Goal: Contribute content: Contribute content

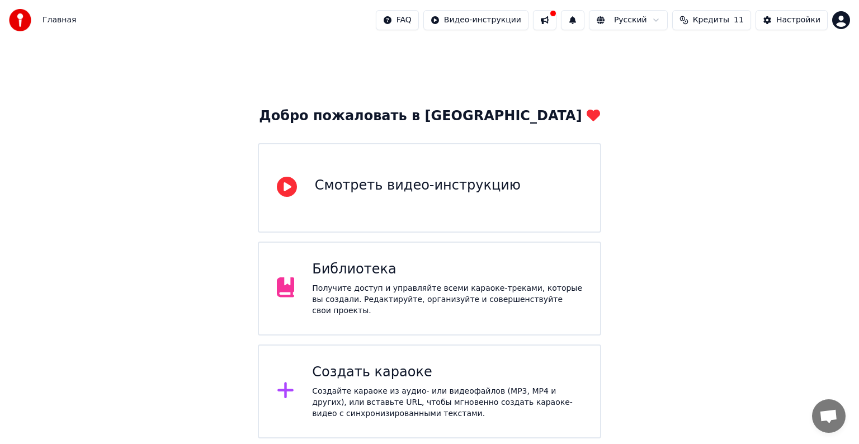
click at [325, 286] on div "Получите доступ и управляйте всеми караоке-треками, которые вы создали. Редакти…" at bounding box center [447, 300] width 270 height 34
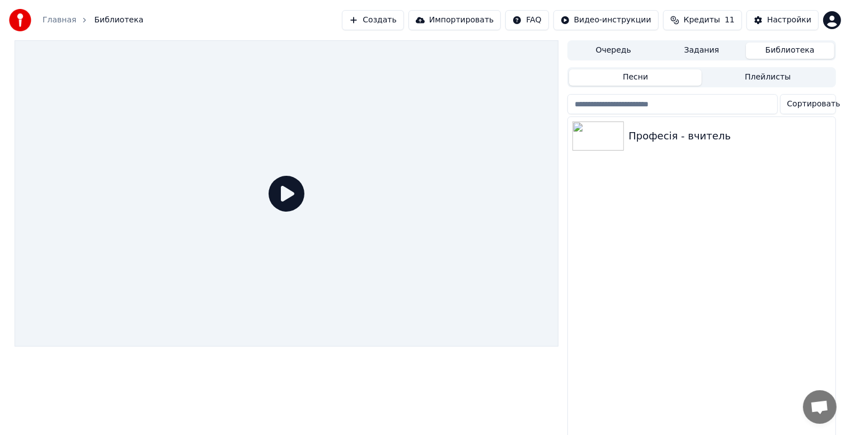
click at [293, 200] on icon at bounding box center [287, 194] width 36 height 36
click at [285, 195] on icon at bounding box center [287, 194] width 36 height 36
click at [285, 194] on icon at bounding box center [287, 194] width 36 height 36
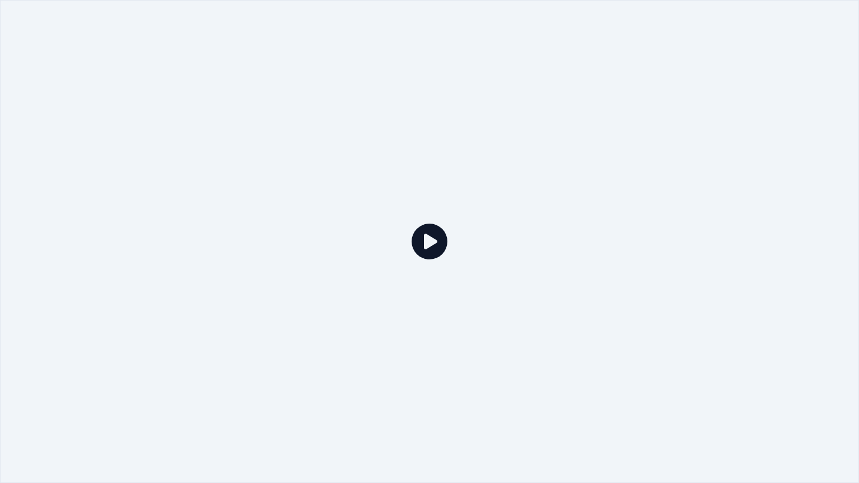
click at [412, 240] on icon at bounding box center [430, 242] width 36 height 36
click at [223, 167] on div at bounding box center [429, 241] width 859 height 483
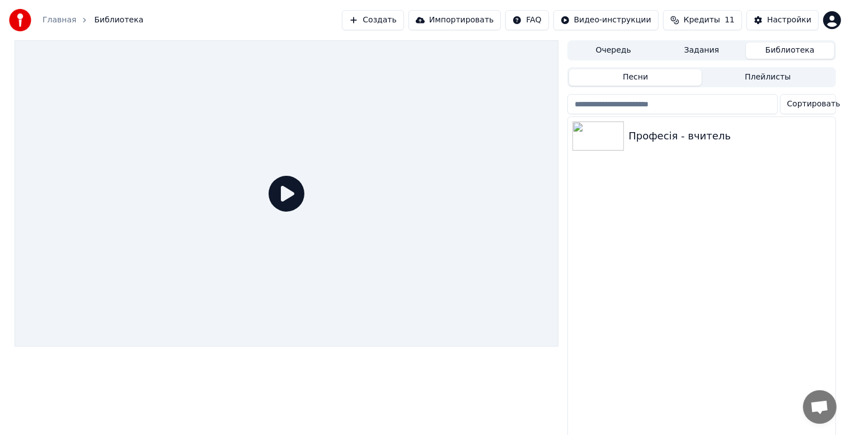
click at [223, 154] on div at bounding box center [287, 193] width 544 height 306
click at [641, 142] on div "Професія - вчитель" at bounding box center [723, 136] width 191 height 16
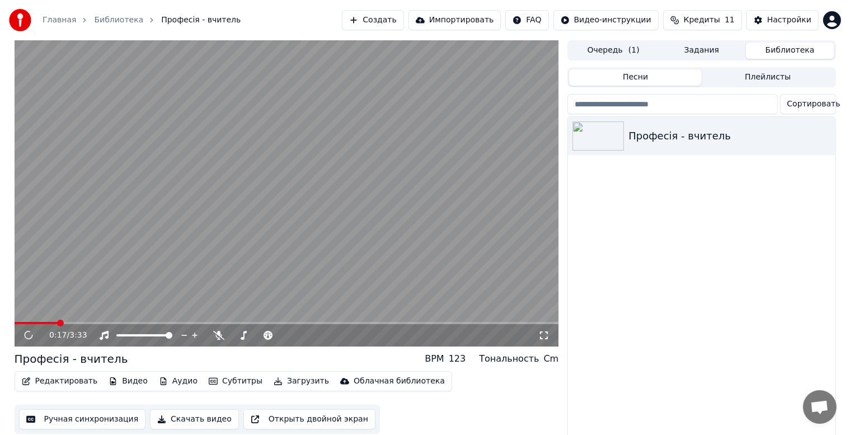
click at [58, 323] on span at bounding box center [287, 323] width 544 height 2
click at [51, 322] on span at bounding box center [38, 323] width 46 height 2
click at [137, 334] on span at bounding box center [126, 335] width 21 height 2
click at [125, 335] on span at bounding box center [121, 335] width 10 height 2
click at [194, 325] on div "0:31 / 3:33" at bounding box center [287, 335] width 544 height 22
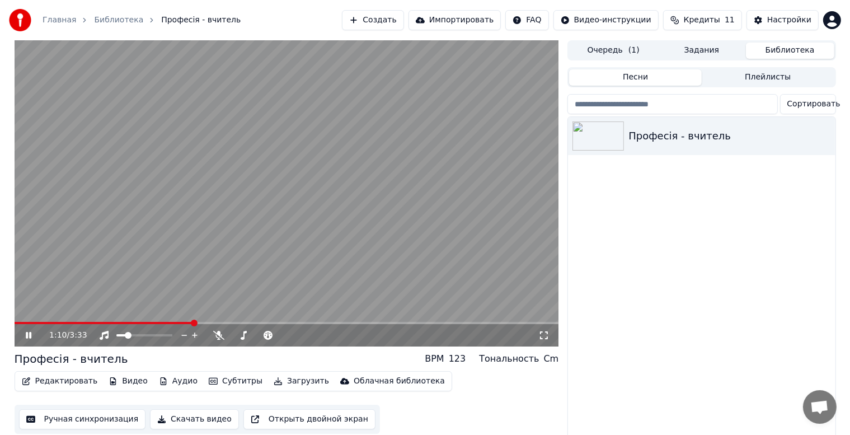
click at [192, 323] on span at bounding box center [287, 323] width 544 height 2
click at [214, 321] on video at bounding box center [287, 193] width 544 height 306
click at [222, 321] on video at bounding box center [287, 193] width 544 height 306
click at [220, 321] on video at bounding box center [287, 193] width 544 height 306
click at [217, 322] on span at bounding box center [287, 323] width 544 height 2
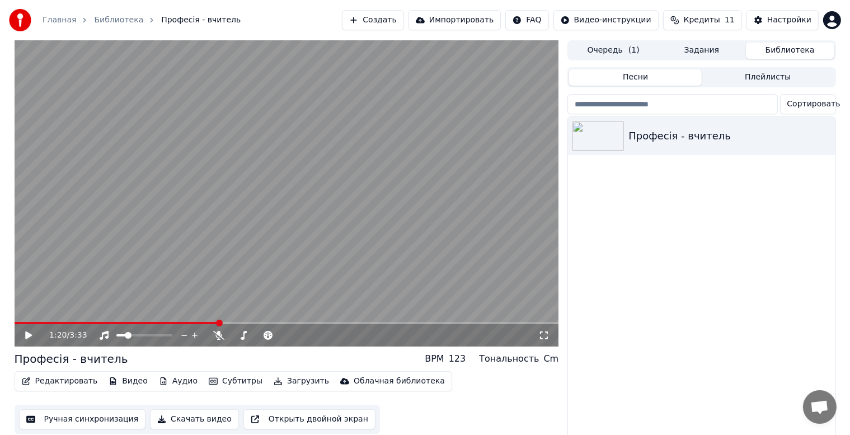
click at [236, 323] on span at bounding box center [287, 323] width 544 height 2
click at [256, 324] on div "1:27 / 3:33" at bounding box center [287, 335] width 544 height 22
click at [250, 322] on span at bounding box center [287, 323] width 544 height 2
click at [258, 321] on video at bounding box center [287, 193] width 544 height 306
click at [291, 322] on span at bounding box center [154, 323] width 279 height 2
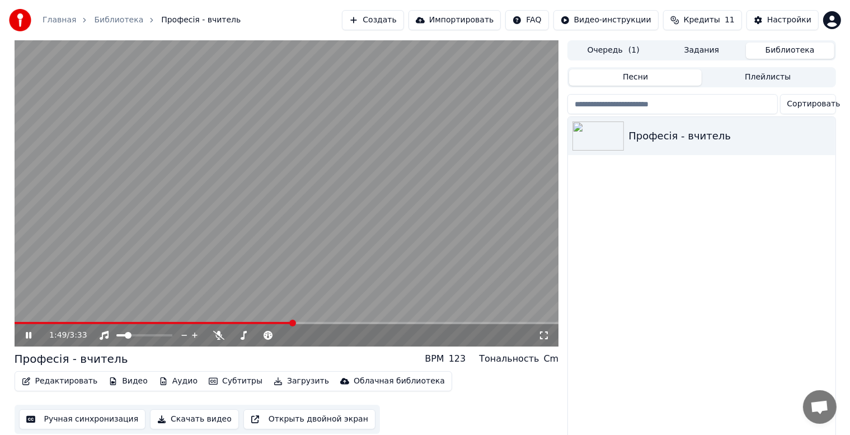
click at [284, 322] on span at bounding box center [154, 323] width 279 height 2
click at [268, 319] on video at bounding box center [287, 193] width 544 height 306
click at [259, 321] on video at bounding box center [287, 193] width 544 height 306
click at [264, 321] on video at bounding box center [287, 193] width 544 height 306
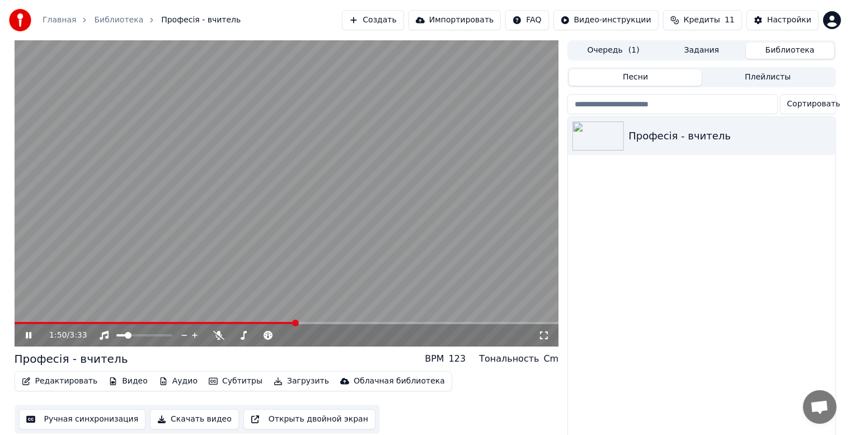
click at [275, 318] on video at bounding box center [287, 193] width 544 height 306
click at [280, 320] on video at bounding box center [287, 193] width 544 height 306
click at [283, 323] on span at bounding box center [149, 323] width 269 height 2
click at [293, 320] on video at bounding box center [287, 193] width 544 height 306
click at [275, 322] on div "1:52 / 3:33" at bounding box center [287, 193] width 544 height 306
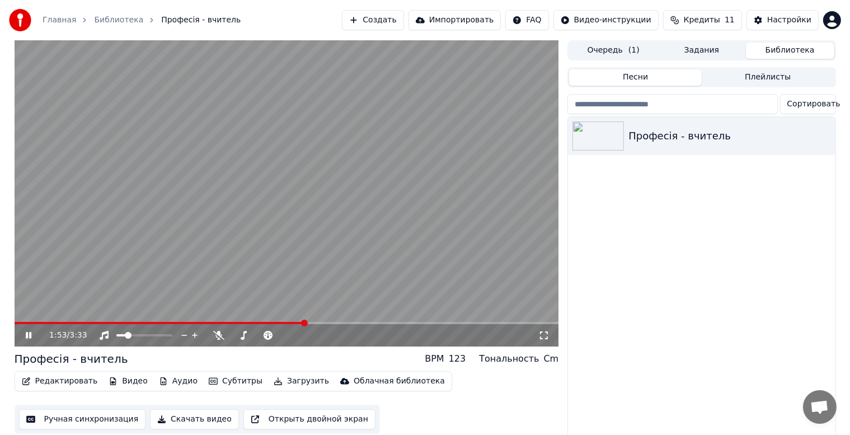
click at [260, 323] on span at bounding box center [160, 323] width 290 height 2
click at [277, 323] on span at bounding box center [287, 323] width 544 height 2
click at [319, 256] on video at bounding box center [287, 193] width 544 height 306
click at [300, 321] on video at bounding box center [287, 193] width 544 height 306
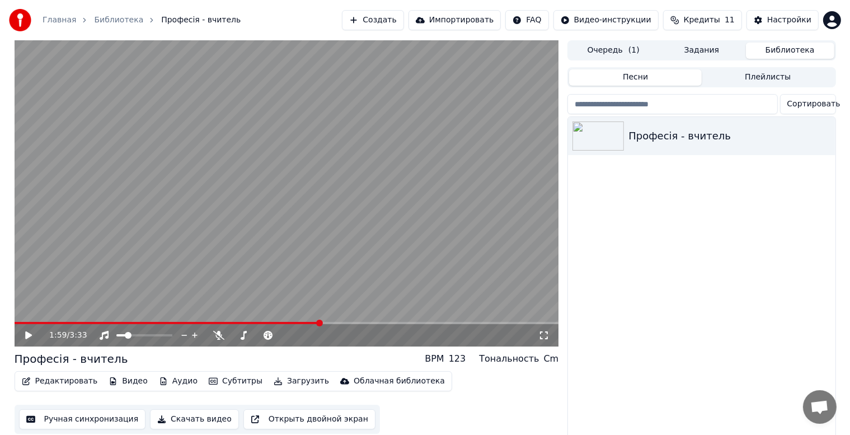
click at [289, 323] on span at bounding box center [167, 323] width 305 height 2
click at [280, 320] on video at bounding box center [287, 193] width 544 height 306
click at [277, 323] on span at bounding box center [146, 323] width 263 height 2
click at [281, 322] on span at bounding box center [157, 323] width 285 height 2
click at [284, 323] on span at bounding box center [150, 323] width 271 height 2
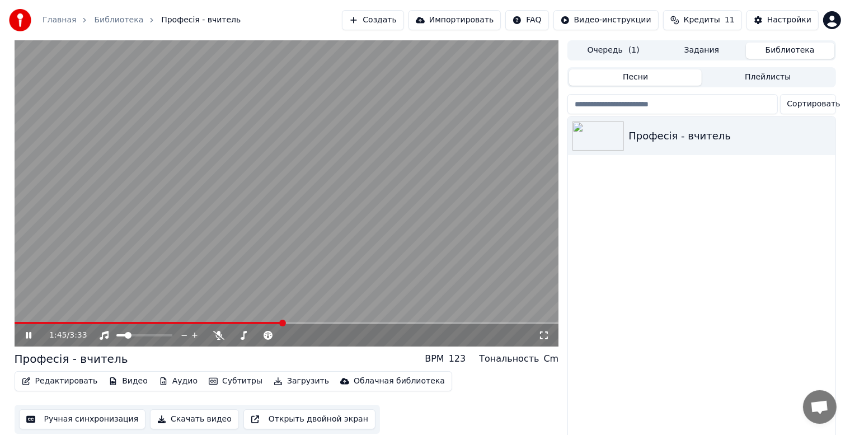
click at [283, 324] on span at bounding box center [149, 323] width 269 height 2
click at [290, 322] on span at bounding box center [153, 323] width 276 height 2
click at [251, 321] on video at bounding box center [287, 193] width 544 height 306
click at [275, 322] on span at bounding box center [157, 323] width 285 height 2
click at [22, 337] on div "1:42 / 3:33" at bounding box center [286, 335] width 535 height 11
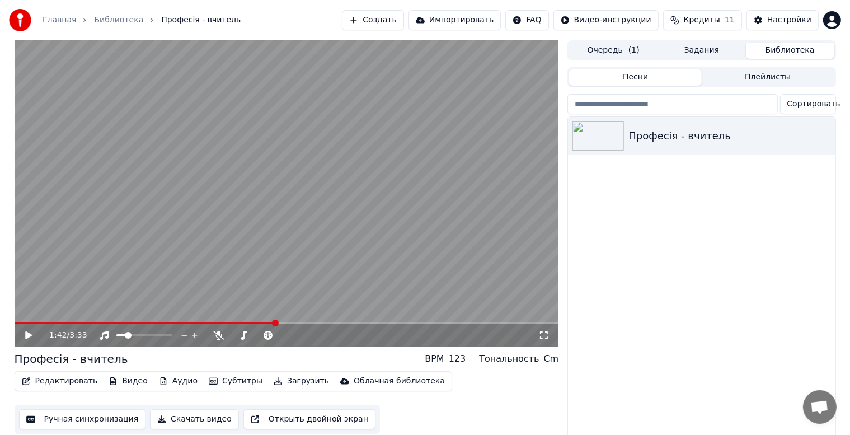
click at [27, 333] on icon at bounding box center [28, 335] width 7 height 8
click at [666, 139] on div "Професія - вчитель" at bounding box center [723, 136] width 191 height 16
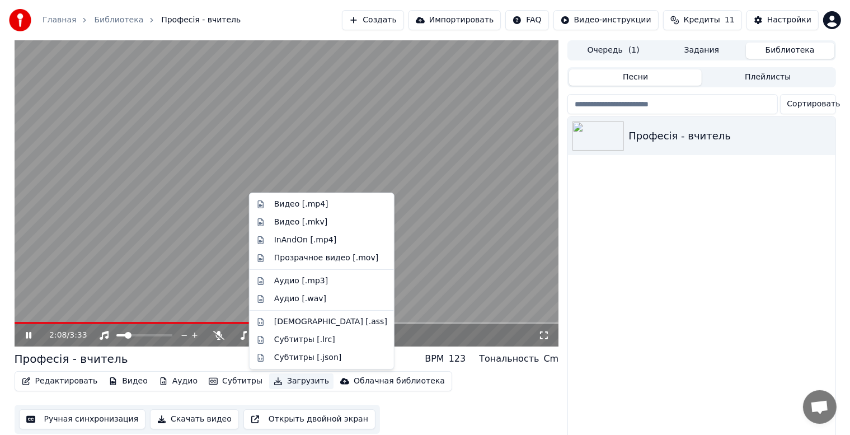
click at [279, 379] on button "Загрузить" at bounding box center [301, 381] width 64 height 16
click at [288, 203] on div "Видео [.mp4]" at bounding box center [301, 204] width 54 height 11
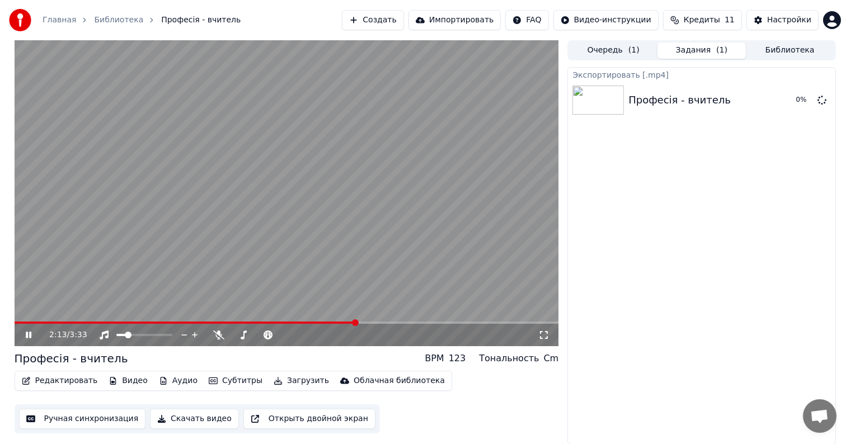
click at [304, 178] on video at bounding box center [287, 193] width 544 height 306
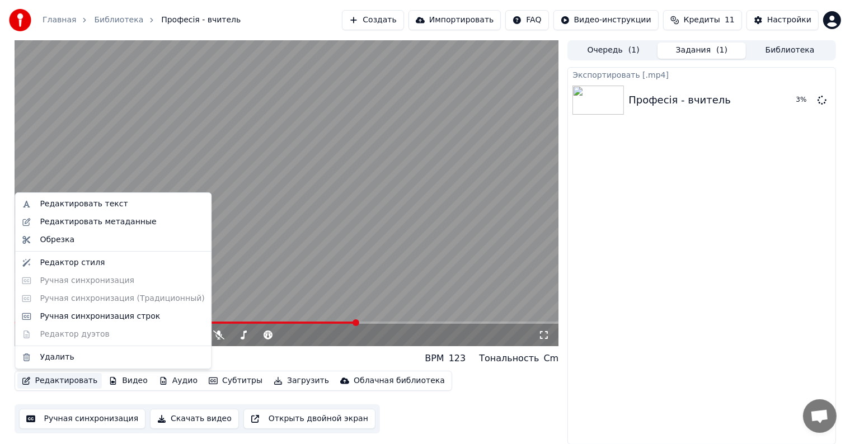
click at [57, 382] on button "Редактировать" at bounding box center [59, 381] width 85 height 16
click at [324, 321] on video at bounding box center [287, 193] width 544 height 306
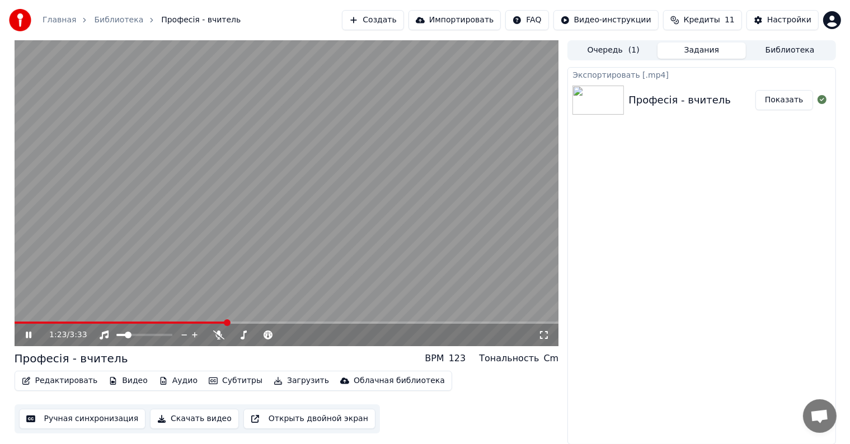
click at [226, 322] on span at bounding box center [121, 323] width 212 height 2
click at [250, 323] on span at bounding box center [287, 323] width 544 height 2
click at [270, 321] on video at bounding box center [287, 193] width 544 height 306
click at [257, 255] on video at bounding box center [287, 193] width 544 height 306
click at [276, 322] on span at bounding box center [287, 323] width 544 height 2
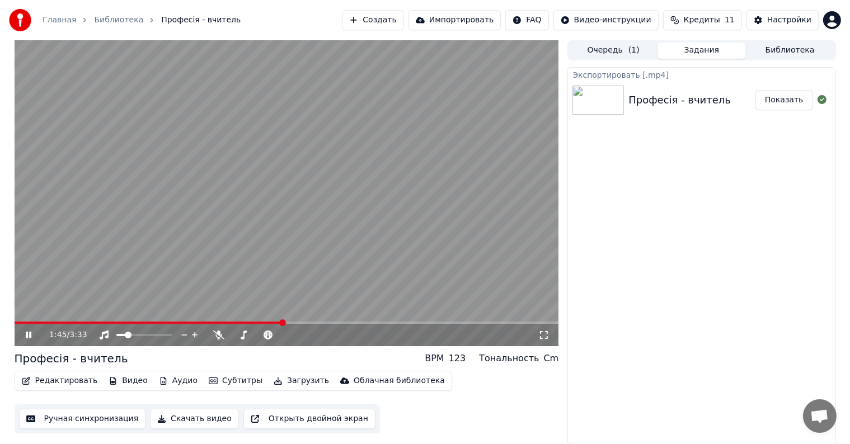
click at [283, 322] on span at bounding box center [149, 323] width 269 height 2
click at [289, 318] on video at bounding box center [287, 193] width 544 height 306
click at [290, 322] on span at bounding box center [153, 323] width 276 height 2
click at [266, 246] on video at bounding box center [287, 193] width 544 height 306
click at [290, 322] on span at bounding box center [153, 323] width 276 height 2
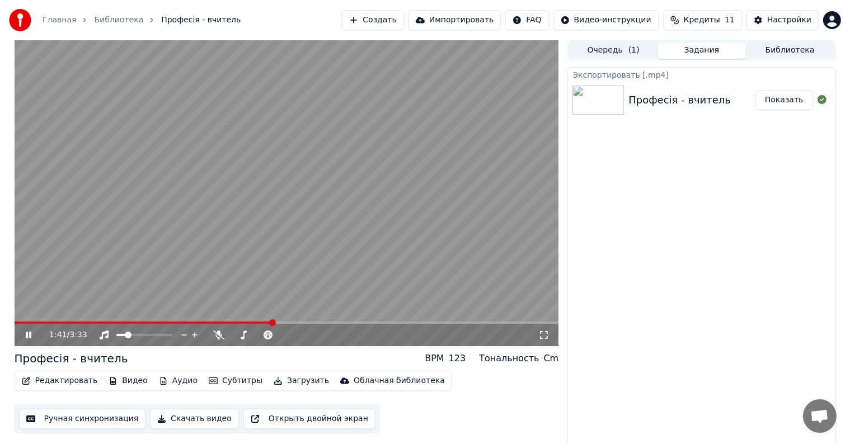
click at [272, 322] on span at bounding box center [144, 323] width 258 height 2
click at [331, 163] on video at bounding box center [287, 193] width 544 height 306
click at [262, 323] on span at bounding box center [139, 323] width 248 height 2
click at [277, 185] on video at bounding box center [287, 193] width 544 height 306
click at [288, 192] on video at bounding box center [287, 193] width 544 height 306
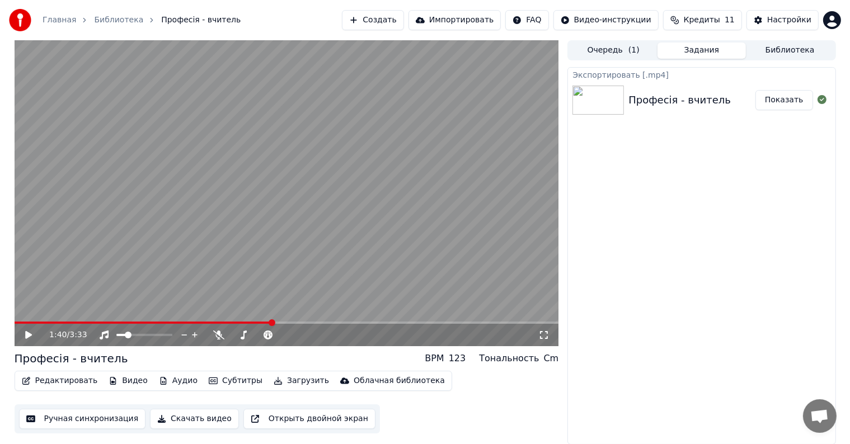
click at [285, 192] on video at bounding box center [287, 193] width 544 height 306
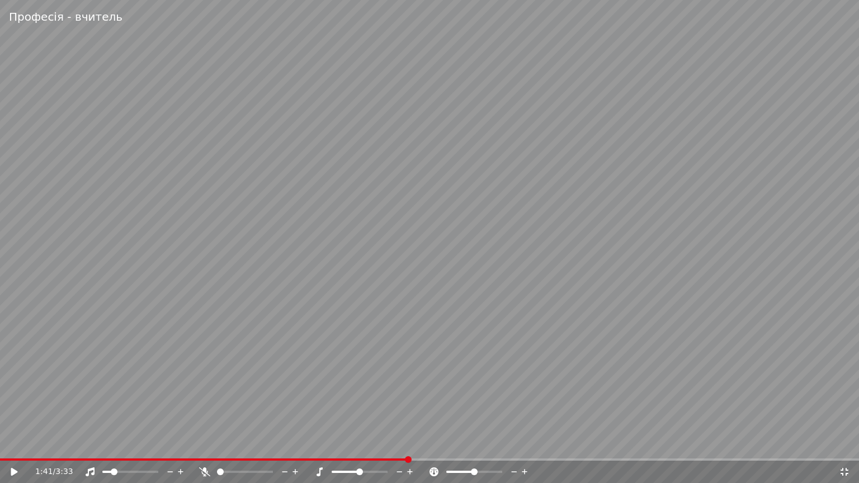
click at [425, 444] on video at bounding box center [429, 241] width 859 height 483
click at [427, 242] on video at bounding box center [429, 241] width 859 height 483
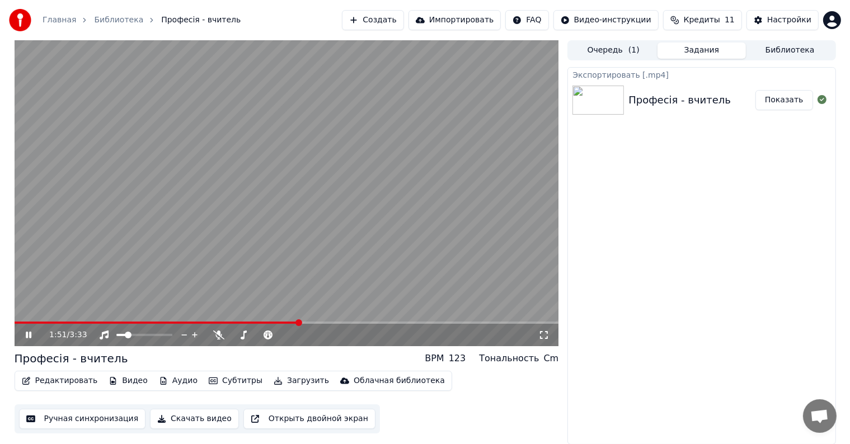
click at [288, 320] on video at bounding box center [287, 193] width 544 height 306
click at [284, 161] on video at bounding box center [287, 193] width 544 height 306
click at [793, 104] on button "Показать" at bounding box center [784, 100] width 58 height 20
click at [128, 156] on video at bounding box center [287, 193] width 544 height 306
click at [783, 101] on button "Показать" at bounding box center [784, 100] width 58 height 20
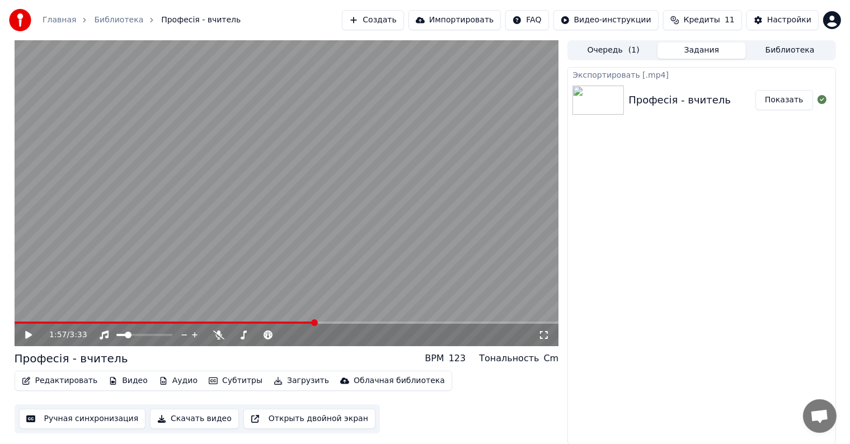
click at [656, 199] on div "Экспортировать [.mp4] Професія - вчитель Показать" at bounding box center [701, 256] width 268 height 378
click at [116, 334] on span at bounding box center [116, 335] width 1 height 2
click at [23, 335] on icon at bounding box center [36, 335] width 26 height 9
click at [51, 320] on video at bounding box center [287, 193] width 544 height 306
click at [66, 322] on span at bounding box center [168, 323] width 306 height 2
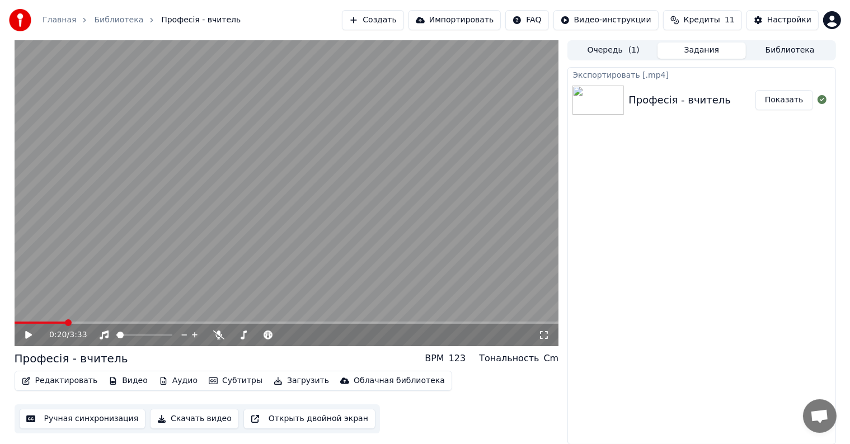
click at [31, 335] on icon at bounding box center [28, 335] width 7 height 8
click at [94, 321] on video at bounding box center [287, 193] width 544 height 306
click at [63, 321] on video at bounding box center [287, 193] width 544 height 306
click at [63, 323] on span at bounding box center [39, 323] width 49 height 2
click at [51, 323] on span at bounding box center [34, 323] width 39 height 2
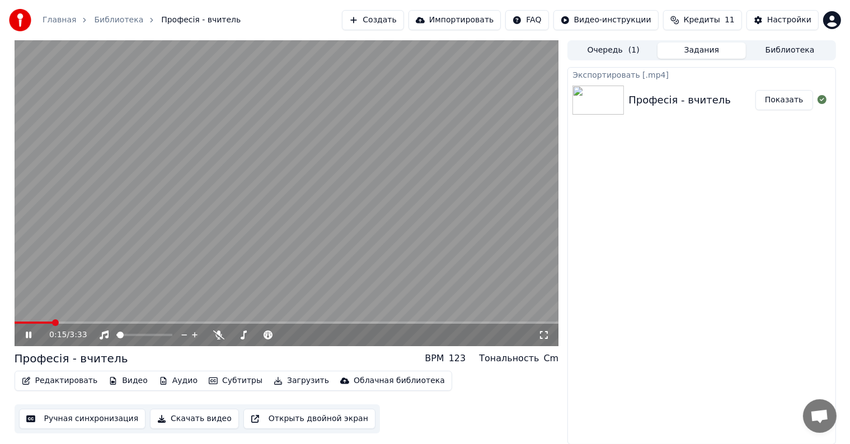
click at [25, 334] on icon at bounding box center [36, 335] width 26 height 9
click at [26, 336] on icon at bounding box center [28, 335] width 7 height 8
click at [65, 323] on span at bounding box center [40, 323] width 51 height 2
click at [55, 323] on span at bounding box center [40, 323] width 51 height 2
click at [69, 322] on span at bounding box center [43, 323] width 56 height 2
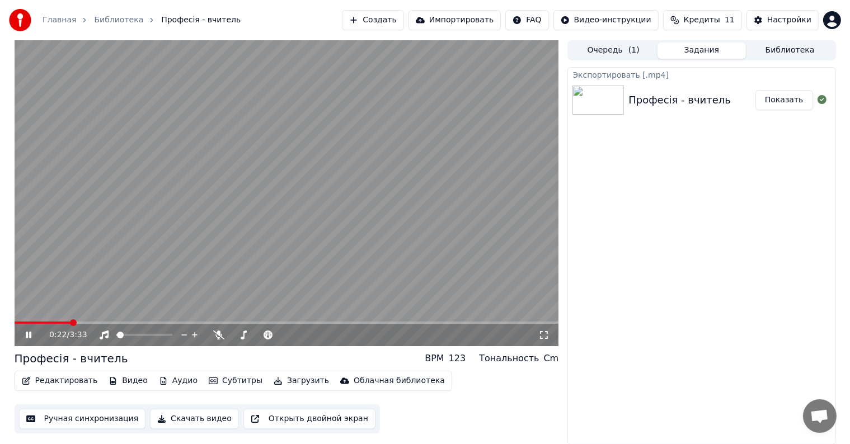
click at [62, 322] on span at bounding box center [43, 323] width 56 height 2
click at [39, 322] on span at bounding box center [39, 323] width 49 height 2
click at [27, 333] on icon at bounding box center [29, 335] width 6 height 7
click at [55, 323] on span at bounding box center [287, 323] width 544 height 2
click at [30, 332] on icon at bounding box center [36, 335] width 26 height 9
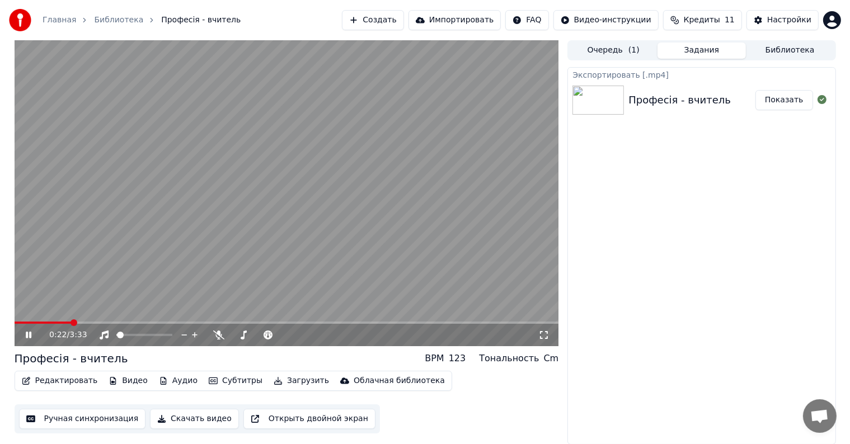
click at [90, 322] on span at bounding box center [287, 323] width 544 height 2
click at [35, 335] on icon at bounding box center [36, 335] width 26 height 9
click at [27, 335] on icon at bounding box center [28, 335] width 7 height 8
click at [164, 320] on video at bounding box center [287, 193] width 544 height 306
click at [166, 320] on video at bounding box center [287, 193] width 544 height 306
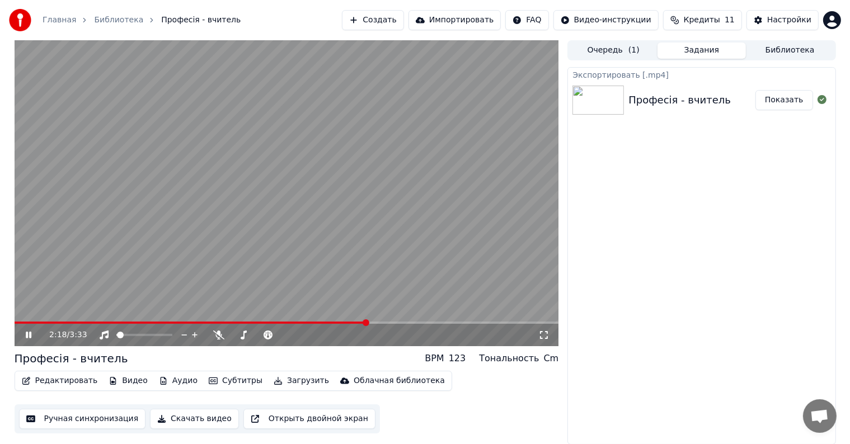
click at [311, 320] on video at bounding box center [287, 193] width 544 height 306
click at [311, 323] on span at bounding box center [163, 323] width 297 height 2
click at [290, 320] on video at bounding box center [287, 193] width 544 height 306
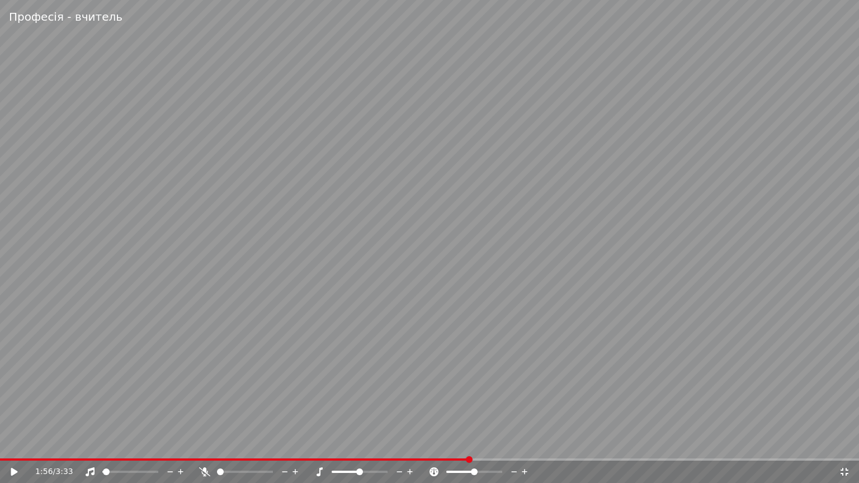
click at [414, 444] on video at bounding box center [429, 241] width 859 height 483
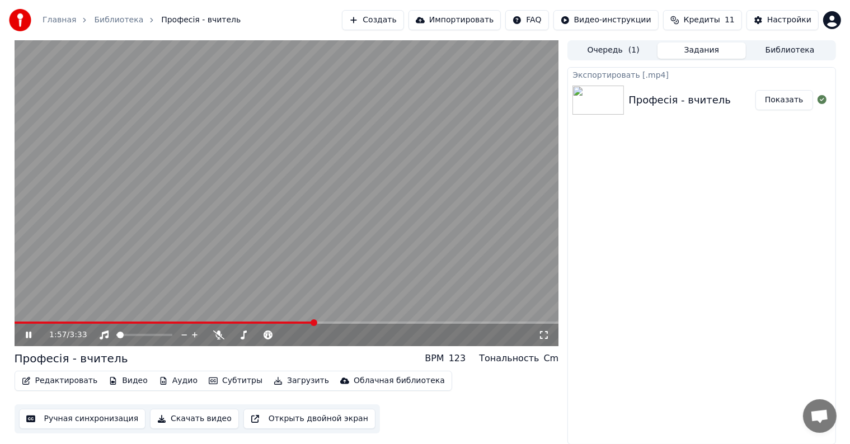
click at [294, 321] on video at bounding box center [287, 193] width 544 height 306
click at [304, 326] on span at bounding box center [305, 322] width 7 height 7
click at [78, 323] on span at bounding box center [80, 322] width 7 height 7
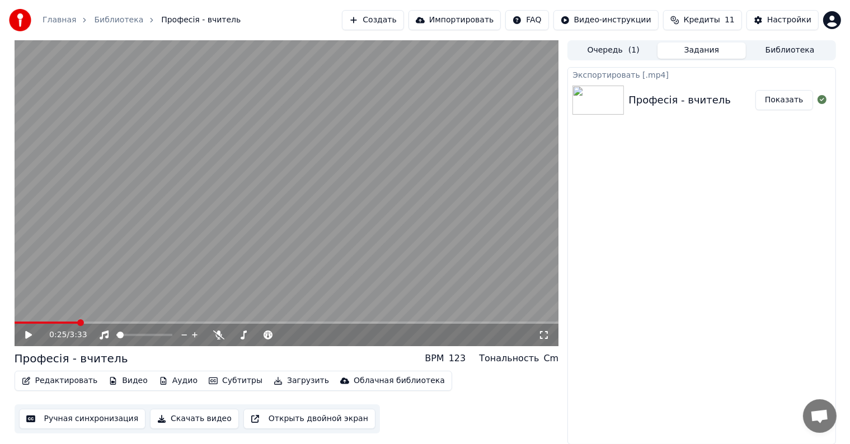
click at [26, 332] on icon at bounding box center [28, 335] width 7 height 8
click at [37, 324] on span at bounding box center [40, 322] width 7 height 7
click at [116, 336] on span at bounding box center [116, 335] width 0 height 2
click at [137, 338] on span at bounding box center [138, 335] width 7 height 7
click at [320, 245] on video at bounding box center [287, 193] width 544 height 306
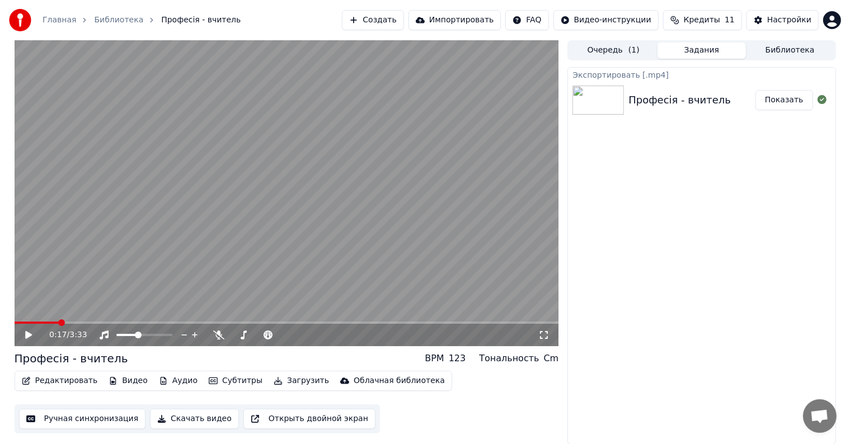
click at [142, 258] on video at bounding box center [287, 193] width 544 height 306
click at [53, 380] on button "Редактировать" at bounding box center [59, 381] width 85 height 16
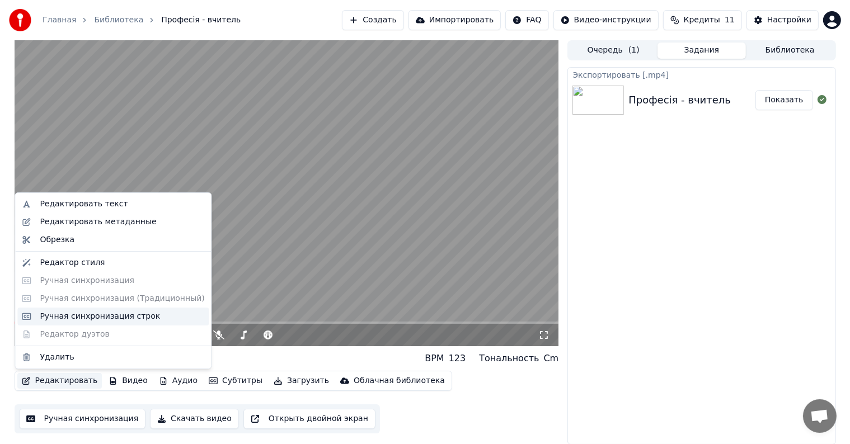
click at [57, 319] on div "Ручная синхронизация строк" at bounding box center [100, 316] width 120 height 11
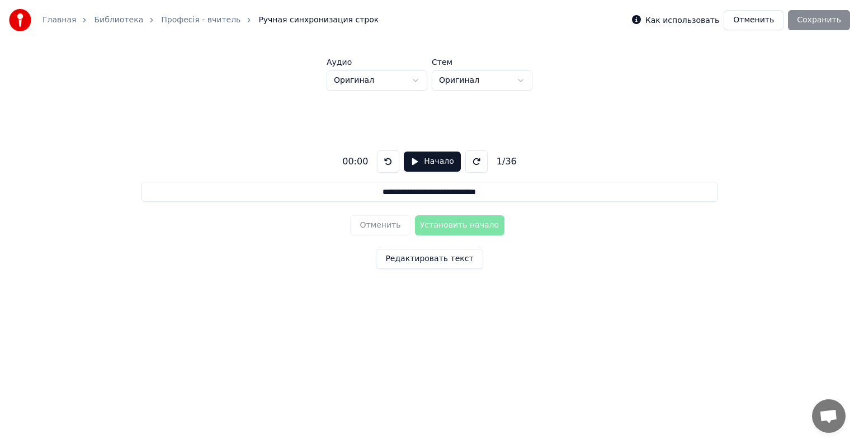
click at [418, 164] on button "Начало" at bounding box center [432, 162] width 57 height 20
click at [446, 225] on button "Установить начало" at bounding box center [460, 225] width 90 height 20
click at [446, 225] on button "Установить конец" at bounding box center [460, 225] width 90 height 20
click at [446, 225] on button "Установить начало" at bounding box center [460, 225] width 90 height 20
click at [446, 225] on button "Установить конец" at bounding box center [460, 225] width 90 height 20
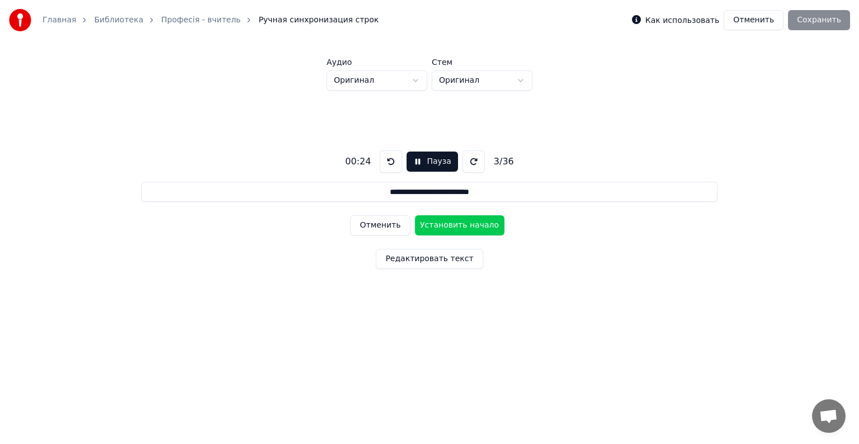
click at [446, 225] on button "Установить начало" at bounding box center [460, 225] width 90 height 20
click at [446, 225] on button "Установить конец" at bounding box center [460, 225] width 90 height 20
click at [446, 225] on button "Установить начало" at bounding box center [460, 225] width 90 height 20
click at [446, 225] on button "Установить конец" at bounding box center [460, 225] width 90 height 20
click at [446, 225] on button "Установить начало" at bounding box center [460, 225] width 90 height 20
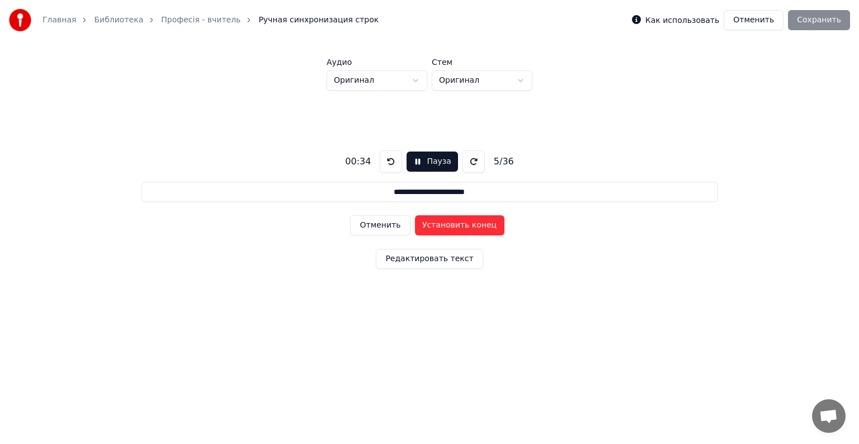
click at [446, 225] on button "Установить конец" at bounding box center [460, 225] width 90 height 20
click at [446, 225] on button "Установить начало" at bounding box center [460, 225] width 90 height 20
click at [386, 159] on button at bounding box center [391, 161] width 22 height 22
click at [377, 230] on button "Отменить" at bounding box center [380, 225] width 60 height 20
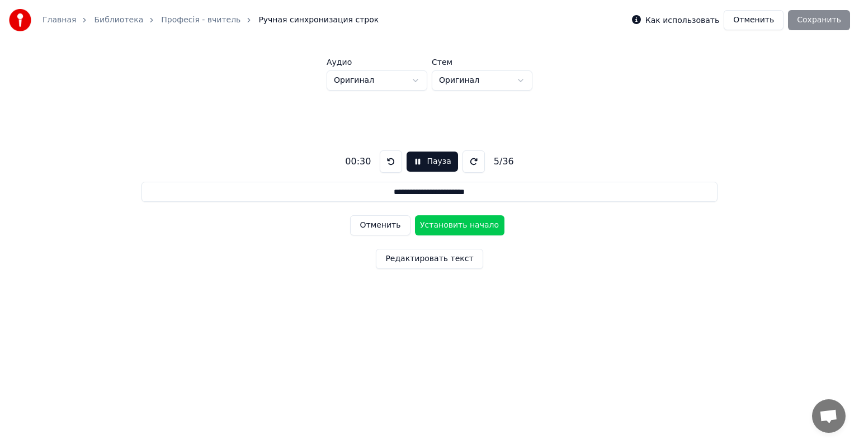
click at [377, 230] on button "Отменить" at bounding box center [380, 225] width 60 height 20
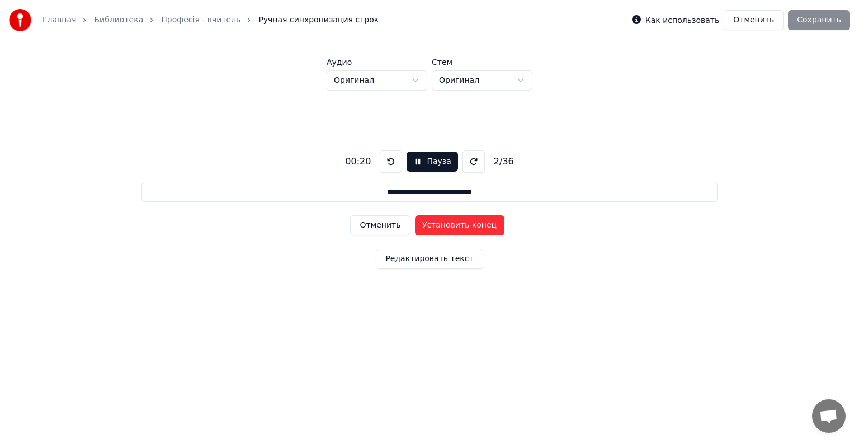
click at [377, 230] on button "Отменить" at bounding box center [380, 225] width 60 height 20
click at [377, 230] on div "Отменить Установить начало" at bounding box center [429, 225] width 158 height 29
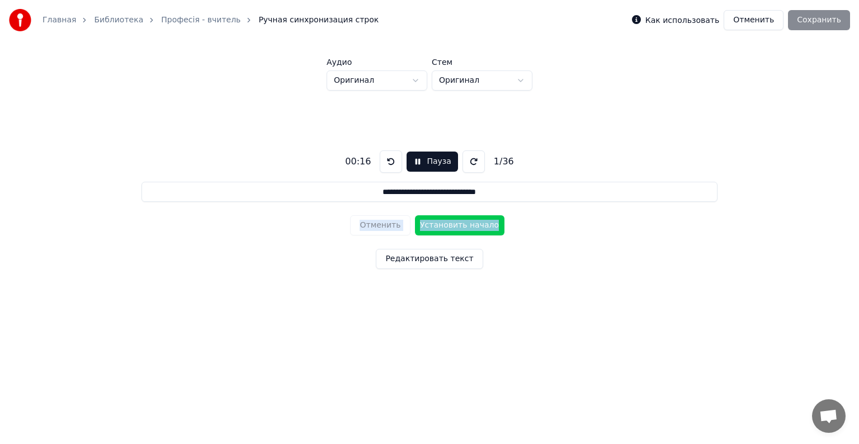
click at [453, 224] on button "Установить начало" at bounding box center [460, 225] width 90 height 20
click at [453, 224] on button "Установить конец" at bounding box center [460, 225] width 90 height 20
click at [453, 224] on button "Установить начало" at bounding box center [460, 225] width 90 height 20
click at [453, 224] on button "Установить конец" at bounding box center [460, 225] width 90 height 20
click at [387, 227] on button "Отменить" at bounding box center [380, 225] width 60 height 20
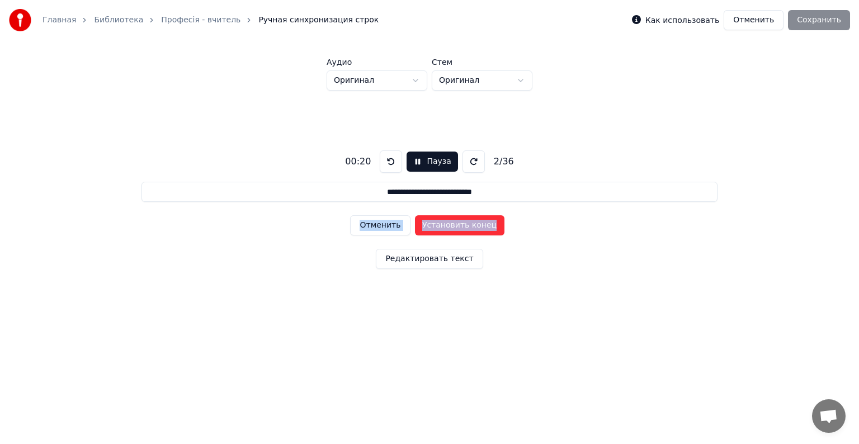
click at [387, 227] on button "Отменить" at bounding box center [380, 225] width 60 height 20
click at [386, 227] on div "Отменить Установить начало" at bounding box center [429, 225] width 158 height 29
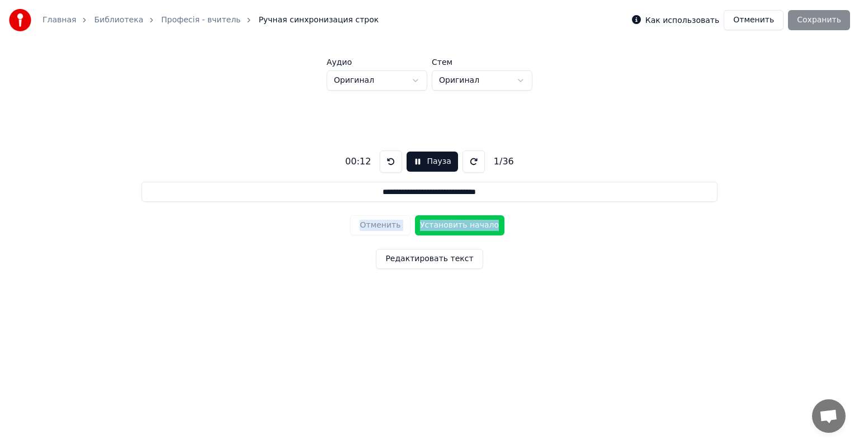
click at [386, 227] on div "Отменить Установить начало" at bounding box center [429, 225] width 158 height 29
click at [463, 224] on button "Установить начало" at bounding box center [460, 225] width 90 height 20
click at [463, 224] on button "Установить конец" at bounding box center [460, 225] width 90 height 20
click at [463, 224] on button "Установить начало" at bounding box center [460, 225] width 90 height 20
click at [463, 224] on button "Установить конец" at bounding box center [460, 225] width 90 height 20
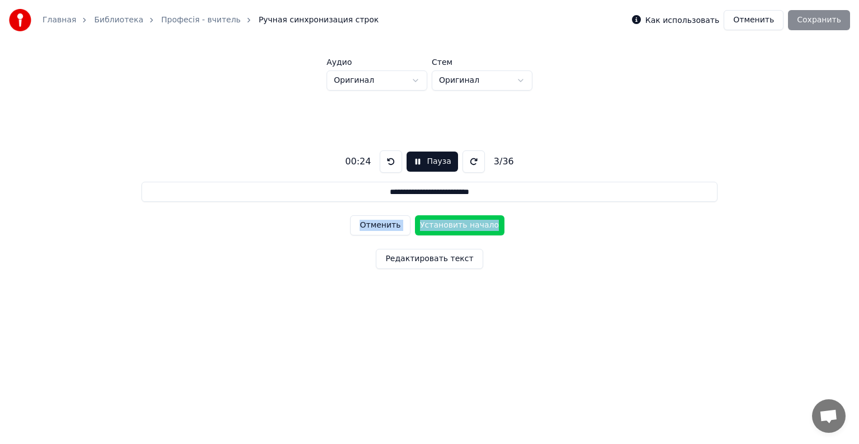
click at [463, 224] on button "Установить начало" at bounding box center [460, 225] width 90 height 20
click at [463, 224] on button "Установить конец" at bounding box center [460, 225] width 90 height 20
click at [463, 224] on button "Установить начало" at bounding box center [460, 225] width 90 height 20
click at [463, 224] on button "Установить конец" at bounding box center [460, 225] width 90 height 20
click at [463, 224] on button "Установить начало" at bounding box center [460, 225] width 90 height 20
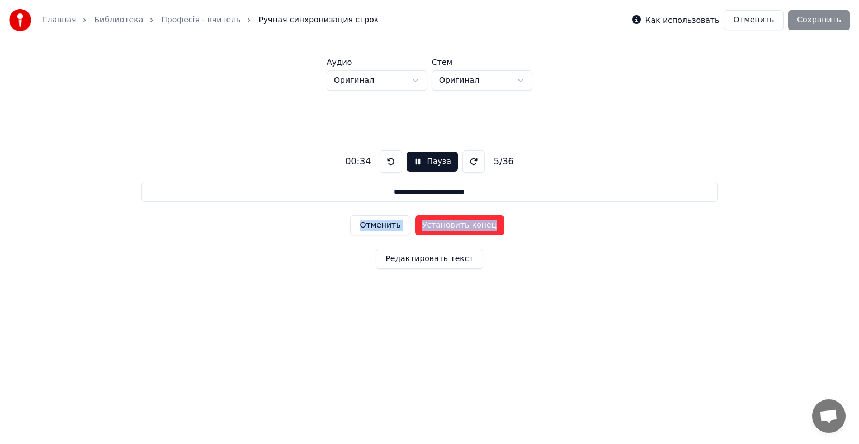
click at [463, 224] on button "Установить конец" at bounding box center [460, 225] width 90 height 20
click at [463, 224] on button "Установить начало" at bounding box center [460, 225] width 90 height 20
click at [463, 224] on button "Установить конец" at bounding box center [460, 225] width 90 height 20
click at [463, 224] on button "Установить начало" at bounding box center [460, 225] width 90 height 20
click at [463, 224] on button "Установить конец" at bounding box center [460, 225] width 90 height 20
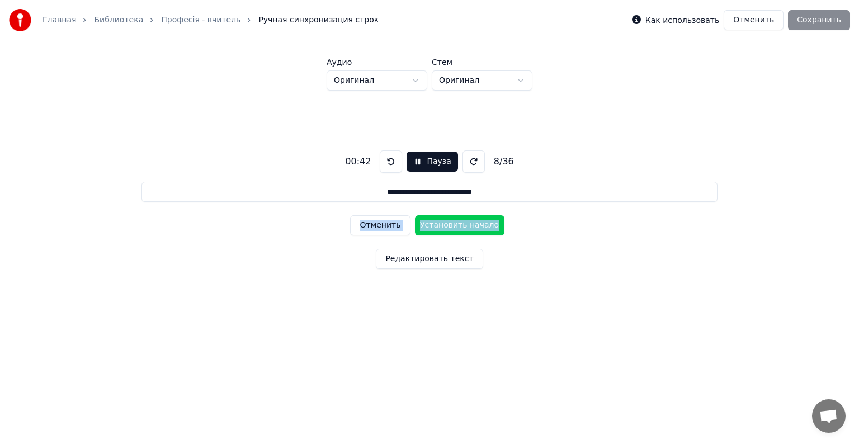
click at [463, 224] on button "Установить начало" at bounding box center [460, 225] width 90 height 20
click at [463, 224] on button "Установить конец" at bounding box center [460, 225] width 90 height 20
click at [463, 224] on button "Установить начало" at bounding box center [460, 225] width 90 height 20
click at [463, 224] on button "Установить конец" at bounding box center [460, 225] width 90 height 20
click at [463, 224] on button "Установить начало" at bounding box center [460, 225] width 90 height 20
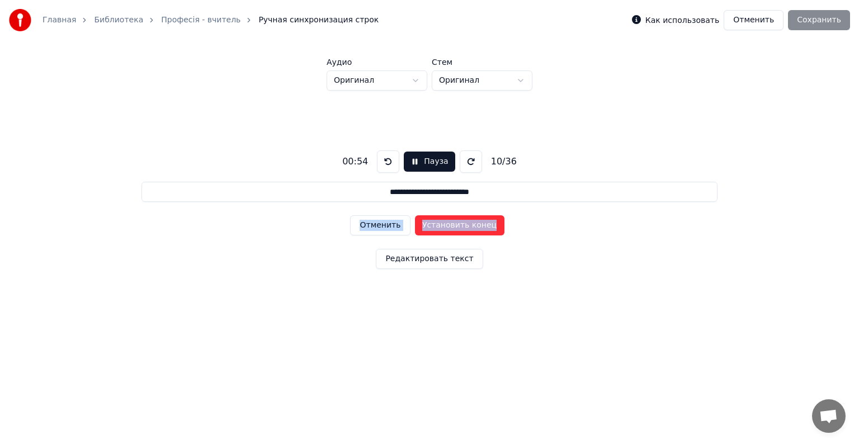
click at [463, 224] on button "Установить конец" at bounding box center [460, 225] width 90 height 20
click at [463, 224] on button "Установить начало" at bounding box center [460, 225] width 90 height 20
click at [463, 224] on button "Установить конец" at bounding box center [460, 225] width 90 height 20
click at [463, 224] on button "Установить начало" at bounding box center [460, 225] width 90 height 20
click at [463, 224] on button "Установить конец" at bounding box center [460, 225] width 90 height 20
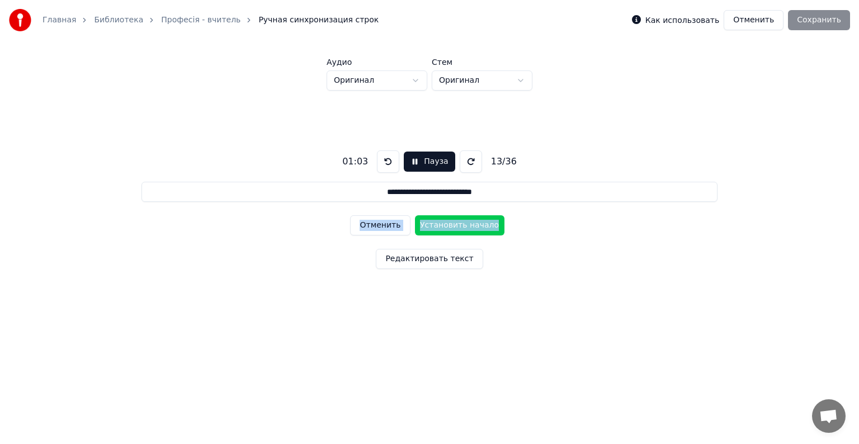
click at [463, 224] on button "Установить начало" at bounding box center [460, 225] width 90 height 20
click at [463, 224] on button "Установить конец" at bounding box center [460, 225] width 90 height 20
click at [463, 224] on button "Установить начало" at bounding box center [460, 225] width 90 height 20
click at [463, 224] on button "Установить конец" at bounding box center [460, 225] width 90 height 20
click at [463, 224] on button "Установить начало" at bounding box center [460, 225] width 90 height 20
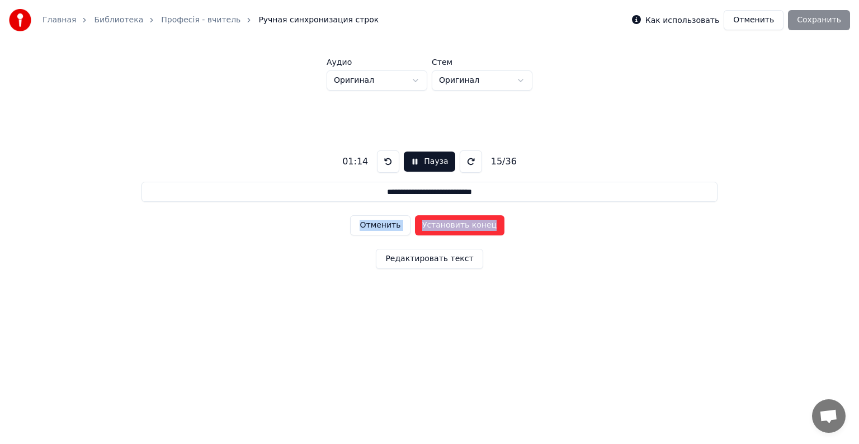
click at [463, 224] on button "Установить конец" at bounding box center [460, 225] width 90 height 20
click at [463, 224] on button "Установить начало" at bounding box center [460, 225] width 90 height 20
click at [463, 224] on button "Установить конец" at bounding box center [460, 225] width 90 height 20
click at [463, 224] on button "Установить начало" at bounding box center [460, 225] width 90 height 20
click at [463, 224] on button "Установить конец" at bounding box center [460, 225] width 90 height 20
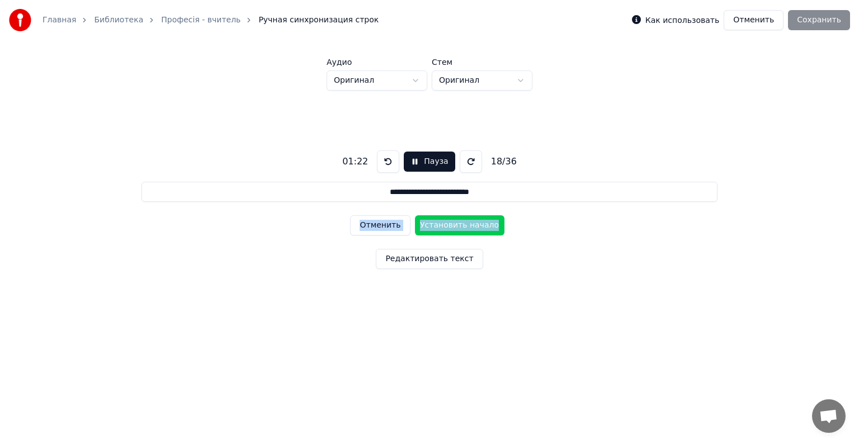
click at [463, 224] on button "Установить начало" at bounding box center [460, 225] width 90 height 20
click at [463, 224] on button "Установить конец" at bounding box center [460, 225] width 90 height 20
click at [463, 224] on button "Установить начало" at bounding box center [460, 225] width 90 height 20
click at [463, 224] on button "Установить конец" at bounding box center [460, 225] width 90 height 20
click at [463, 224] on button "Установить начало" at bounding box center [460, 225] width 90 height 20
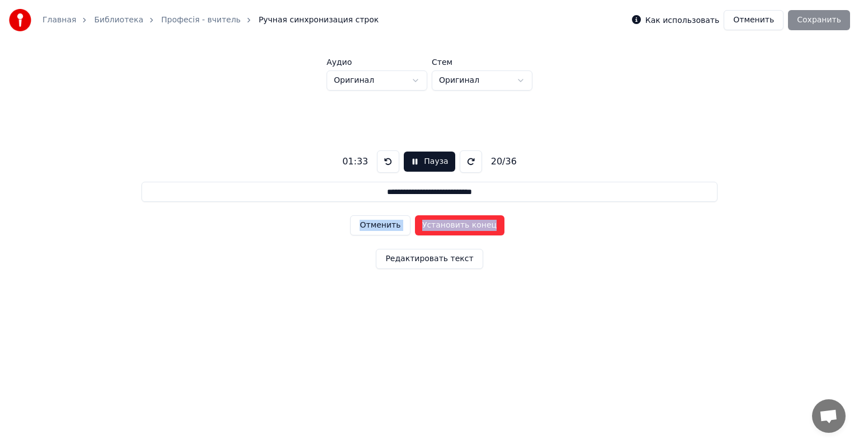
click at [463, 224] on button "Установить конец" at bounding box center [460, 225] width 90 height 20
click at [463, 224] on button "Установить начало" at bounding box center [460, 225] width 90 height 20
click at [463, 224] on button "Установить конец" at bounding box center [460, 225] width 90 height 20
click at [463, 224] on button "Установить начало" at bounding box center [460, 225] width 90 height 20
click at [463, 224] on button "Установить конец" at bounding box center [460, 225] width 90 height 20
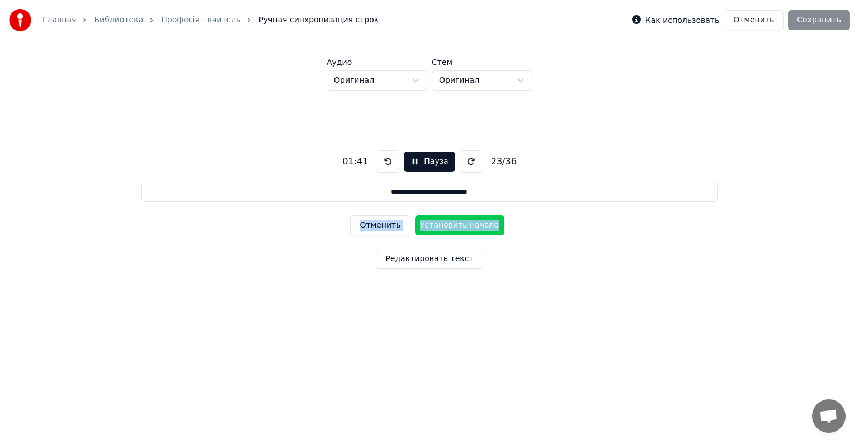
click at [463, 224] on button "Установить начало" at bounding box center [460, 225] width 90 height 20
click at [463, 224] on button "Установить конец" at bounding box center [460, 225] width 90 height 20
click at [463, 224] on button "Установить начало" at bounding box center [460, 225] width 90 height 20
click at [463, 224] on button "Установить конец" at bounding box center [460, 225] width 90 height 20
click at [463, 224] on button "Установить начало" at bounding box center [460, 225] width 90 height 20
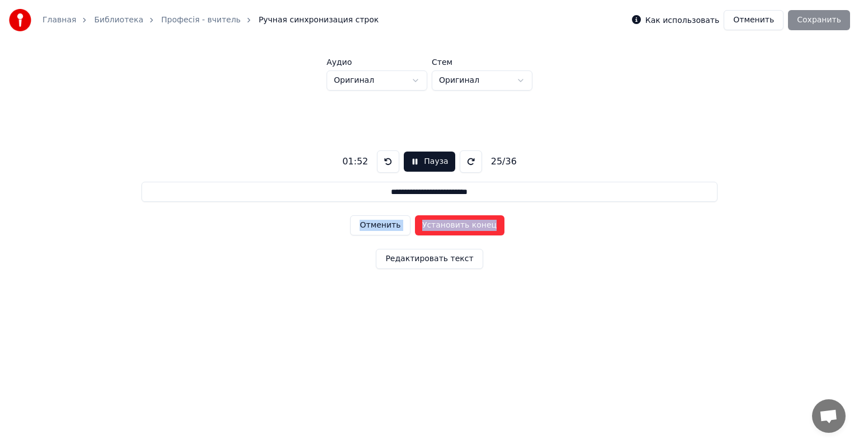
click at [463, 224] on button "Установить конец" at bounding box center [460, 225] width 90 height 20
click at [463, 224] on button "Установить начало" at bounding box center [460, 225] width 90 height 20
click at [463, 224] on button "Установить конец" at bounding box center [460, 225] width 90 height 20
click at [463, 224] on button "Установить начало" at bounding box center [460, 225] width 90 height 20
click at [463, 224] on button "Установить конец" at bounding box center [460, 225] width 90 height 20
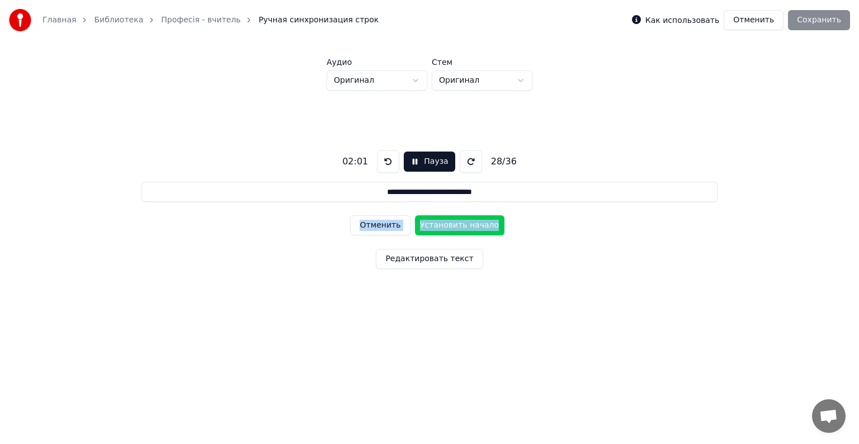
click at [463, 224] on button "Установить начало" at bounding box center [460, 225] width 90 height 20
click at [463, 224] on button "Установить конец" at bounding box center [460, 225] width 90 height 20
click at [463, 224] on button "Установить начало" at bounding box center [460, 225] width 90 height 20
click at [463, 224] on button "Установить конец" at bounding box center [460, 225] width 90 height 20
click at [463, 224] on button "Установить начало" at bounding box center [460, 225] width 90 height 20
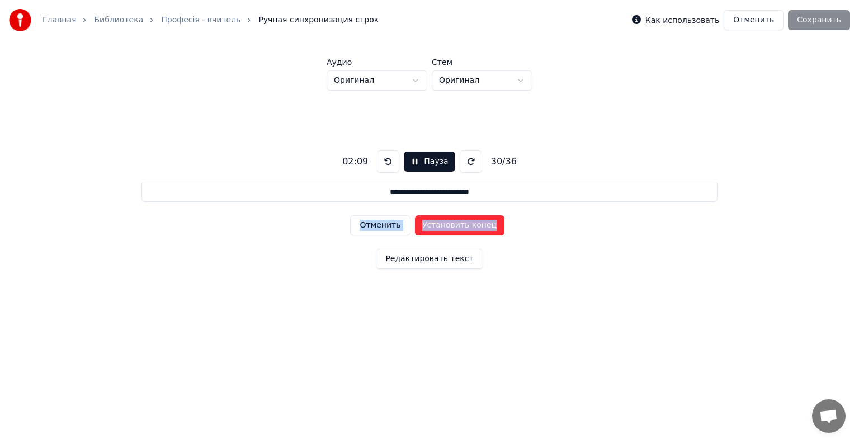
click at [463, 224] on button "Установить конец" at bounding box center [460, 225] width 90 height 20
click at [463, 224] on button "Установить начало" at bounding box center [460, 225] width 90 height 20
click at [463, 224] on button "Установить конец" at bounding box center [460, 225] width 90 height 20
click at [463, 224] on button "Установить начало" at bounding box center [460, 225] width 90 height 20
click at [463, 224] on button "Установить конец" at bounding box center [460, 225] width 90 height 20
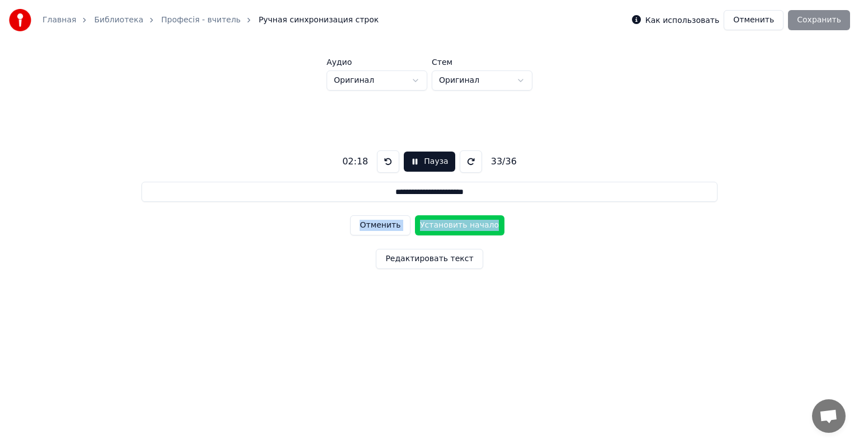
click at [463, 224] on button "Установить начало" at bounding box center [460, 225] width 90 height 20
click at [463, 224] on button "Установить конец" at bounding box center [460, 225] width 90 height 20
click at [463, 224] on button "Установить начало" at bounding box center [460, 225] width 90 height 20
click at [463, 224] on button "Установить конец" at bounding box center [460, 225] width 90 height 20
click at [463, 224] on button "Установить начало" at bounding box center [460, 225] width 90 height 20
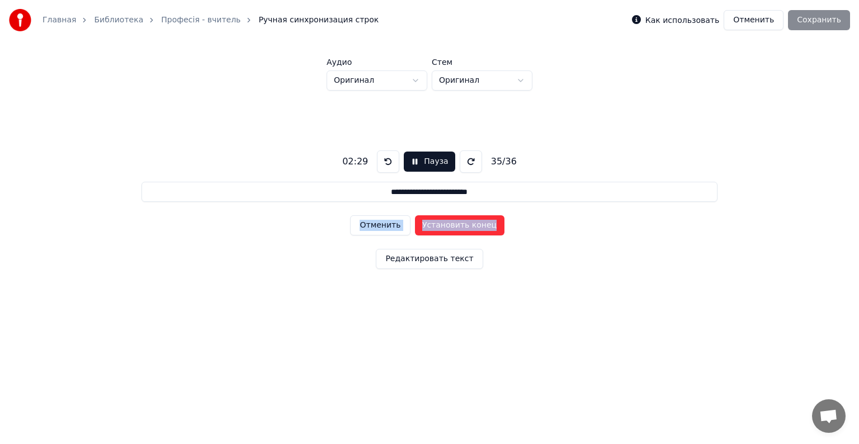
click at [463, 224] on button "Установить конец" at bounding box center [460, 225] width 90 height 20
type input "**********"
click at [463, 224] on button "Установить начало" at bounding box center [460, 225] width 90 height 20
click at [463, 224] on button "Установить конец" at bounding box center [460, 225] width 90 height 20
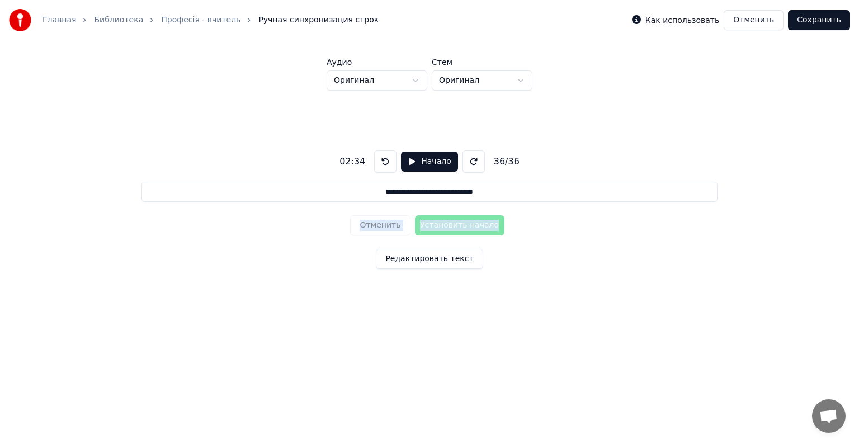
click at [437, 260] on button "Редактировать текст" at bounding box center [429, 259] width 107 height 20
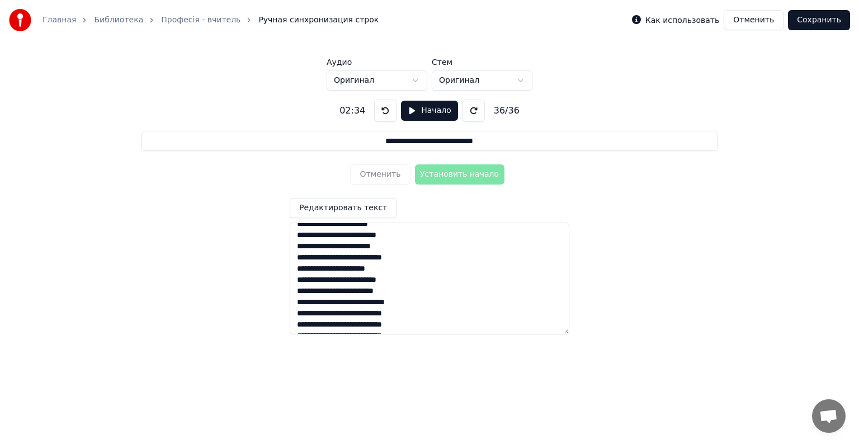
scroll to position [56, 0]
drag, startPoint x: 298, startPoint y: 234, endPoint x: 414, endPoint y: 298, distance: 133.0
click at [414, 298] on textarea at bounding box center [430, 279] width 280 height 112
click at [420, 325] on textarea at bounding box center [430, 279] width 280 height 112
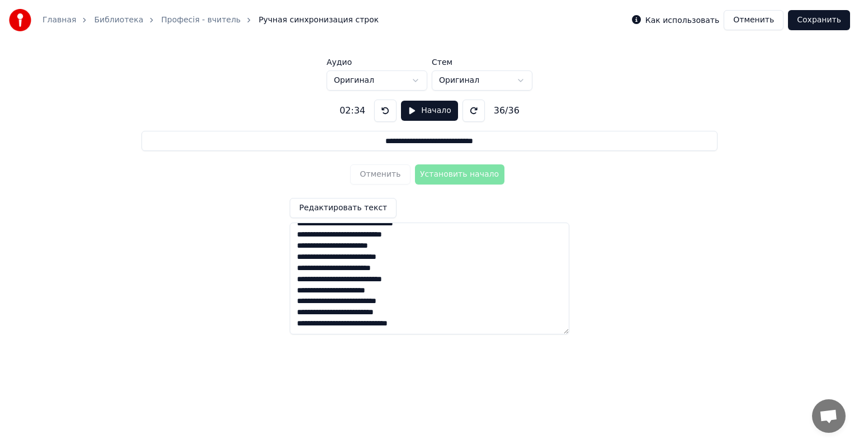
paste textarea "**********"
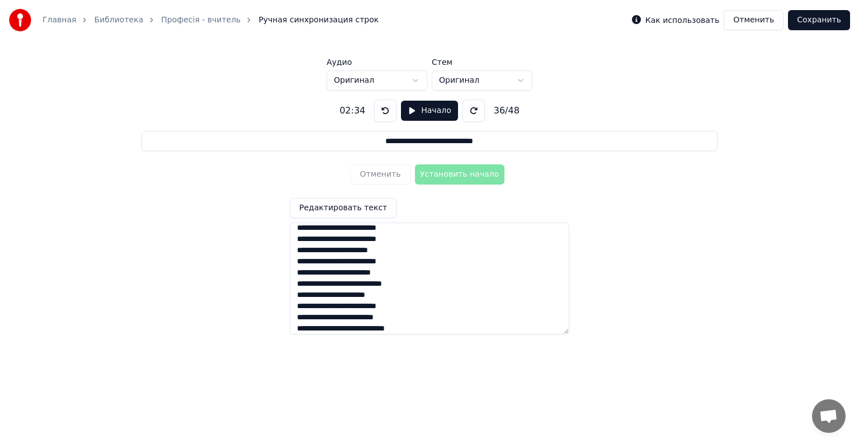
scroll to position [434, 0]
drag, startPoint x: 297, startPoint y: 318, endPoint x: 413, endPoint y: 328, distance: 116.3
click at [413, 328] on textarea at bounding box center [430, 279] width 280 height 112
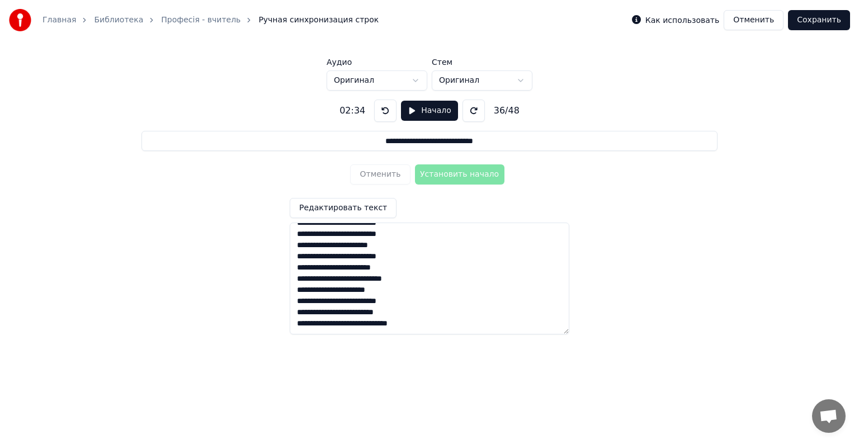
paste textarea "**********"
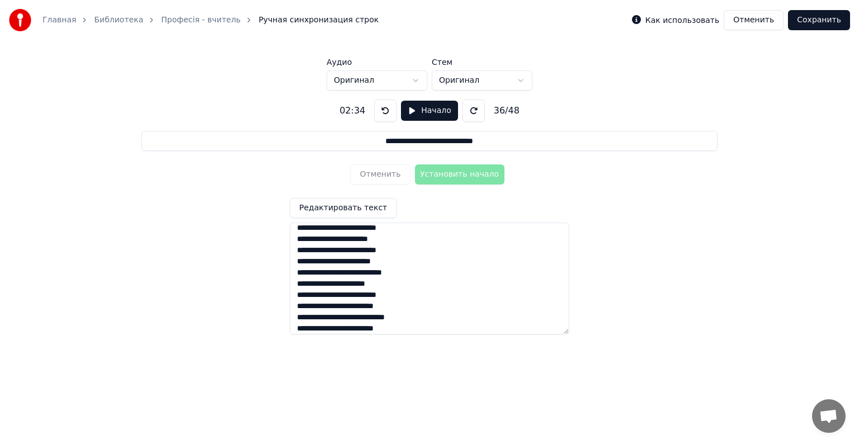
scroll to position [452, 0]
type textarea "**********"
click at [410, 110] on button "Начало" at bounding box center [429, 111] width 57 height 20
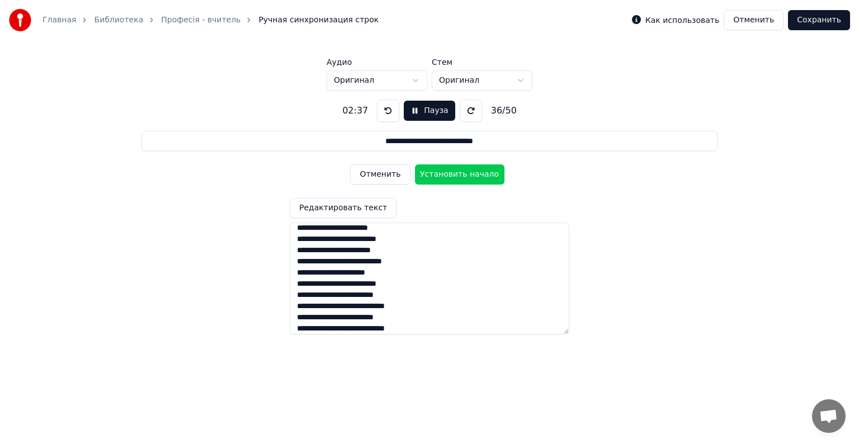
click at [385, 112] on button at bounding box center [388, 111] width 22 height 22
click at [451, 175] on button "Установить начало" at bounding box center [460, 174] width 90 height 20
click at [451, 175] on button "Установить конец" at bounding box center [460, 174] width 90 height 20
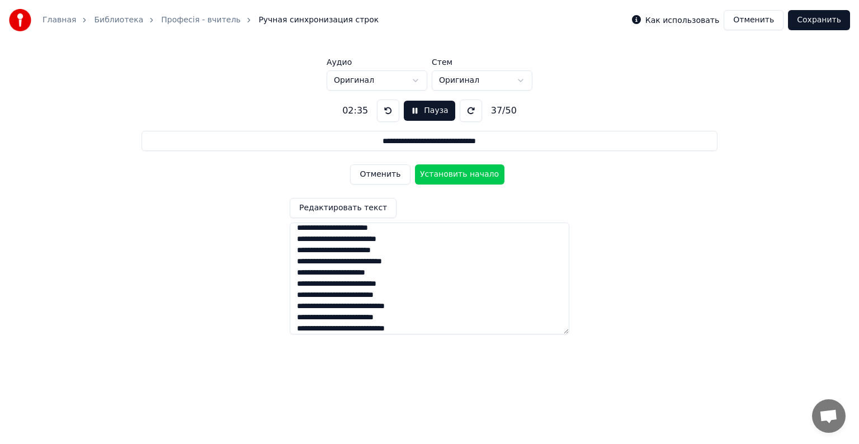
click at [451, 175] on button "Установить начало" at bounding box center [460, 174] width 90 height 20
click at [451, 175] on button "Установить конец" at bounding box center [460, 174] width 90 height 20
click at [451, 175] on button "Установить начало" at bounding box center [460, 174] width 90 height 20
click at [451, 175] on button "Установить конец" at bounding box center [460, 174] width 90 height 20
click at [451, 175] on button "Установить начало" at bounding box center [460, 174] width 90 height 20
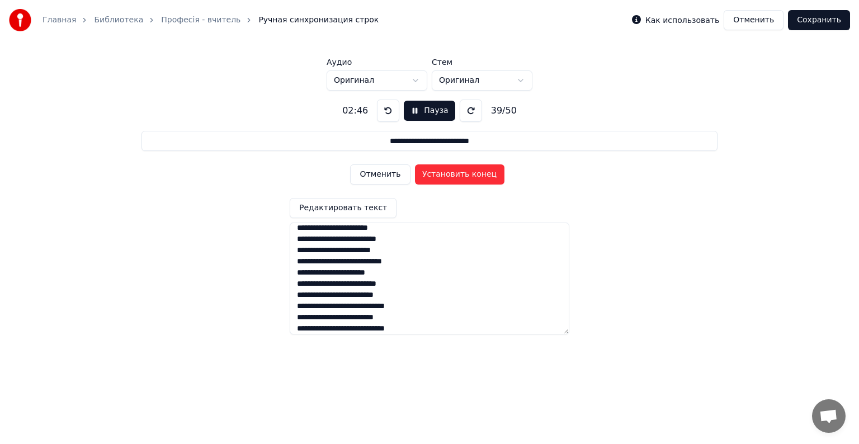
click at [451, 175] on button "Установить конец" at bounding box center [460, 174] width 90 height 20
click at [451, 175] on button "Установить начало" at bounding box center [460, 174] width 90 height 20
click at [451, 175] on button "Установить конец" at bounding box center [460, 174] width 90 height 20
click at [451, 175] on button "Установить начало" at bounding box center [460, 174] width 90 height 20
click at [451, 175] on button "Установить конец" at bounding box center [460, 174] width 90 height 20
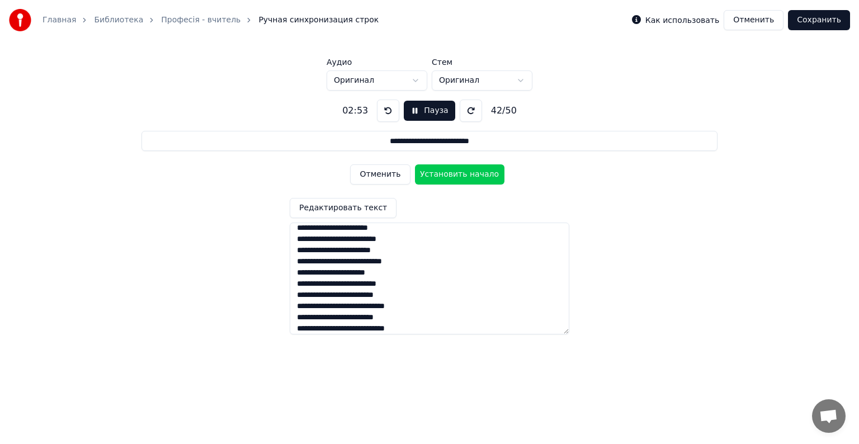
click at [451, 175] on button "Установить начало" at bounding box center [460, 174] width 90 height 20
click at [451, 175] on button "Установить конец" at bounding box center [460, 174] width 90 height 20
click at [451, 175] on button "Установить начало" at bounding box center [460, 174] width 90 height 20
click at [451, 175] on button "Установить конец" at bounding box center [460, 174] width 90 height 20
click at [451, 175] on button "Установить начало" at bounding box center [460, 174] width 90 height 20
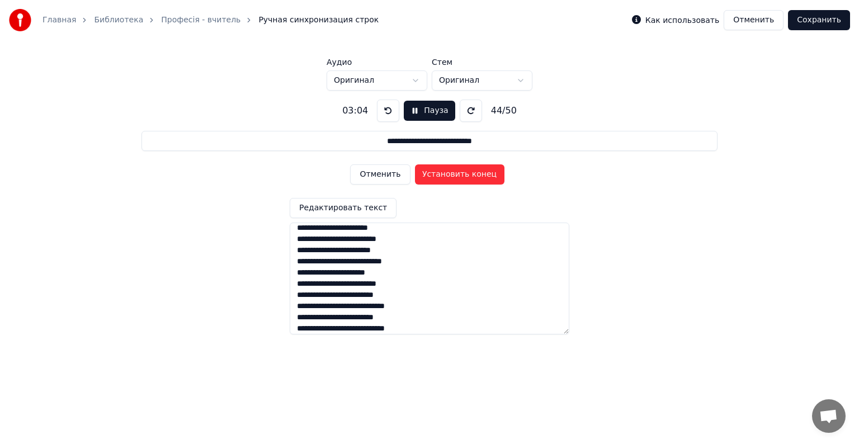
click at [451, 175] on button "Установить конец" at bounding box center [460, 174] width 90 height 20
click at [451, 175] on button "Установить начало" at bounding box center [460, 174] width 90 height 20
click at [451, 175] on button "Установить конец" at bounding box center [460, 174] width 90 height 20
click at [451, 175] on button "Установить начало" at bounding box center [460, 174] width 90 height 20
click at [451, 175] on button "Установить конец" at bounding box center [460, 174] width 90 height 20
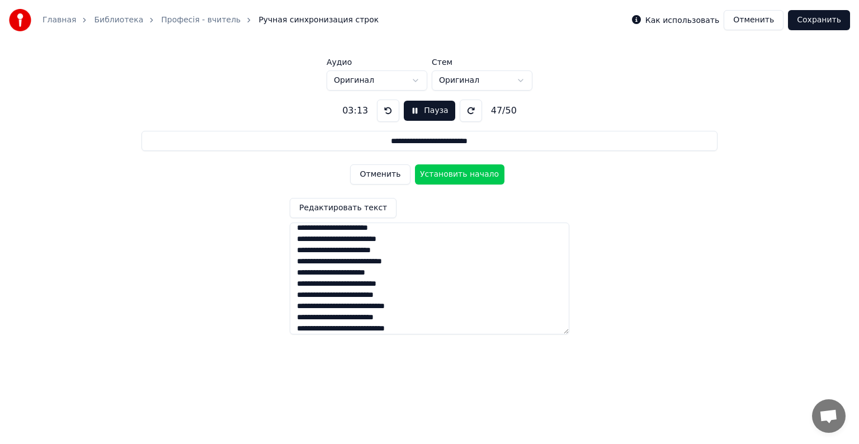
click at [451, 175] on button "Установить начало" at bounding box center [460, 174] width 90 height 20
click at [451, 175] on button "Установить конец" at bounding box center [460, 174] width 90 height 20
click at [451, 175] on button "Установить начало" at bounding box center [460, 174] width 90 height 20
click at [451, 175] on button "Установить конец" at bounding box center [460, 174] width 90 height 20
click at [365, 175] on button "Отменить" at bounding box center [380, 174] width 60 height 20
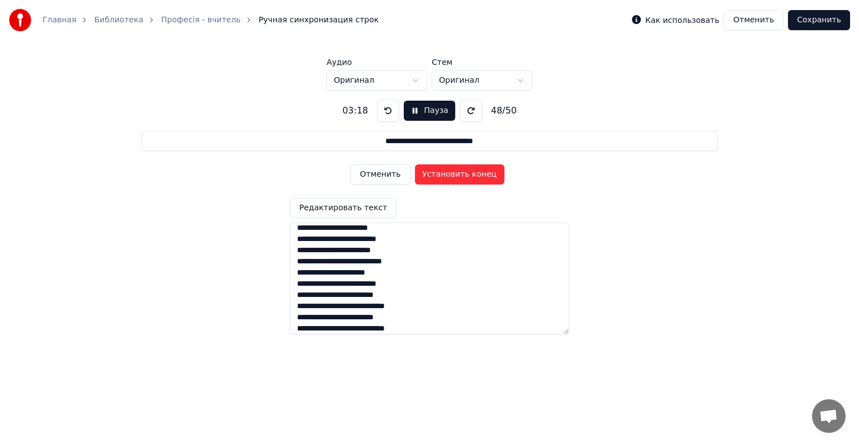
click at [378, 181] on button "Отменить" at bounding box center [380, 174] width 60 height 20
click at [365, 175] on button "Отменить" at bounding box center [380, 174] width 60 height 20
click at [450, 175] on button "Установить конец" at bounding box center [460, 174] width 90 height 20
click at [450, 175] on button "Установить начало" at bounding box center [460, 174] width 90 height 20
click at [450, 175] on button "Установить конец" at bounding box center [460, 174] width 90 height 20
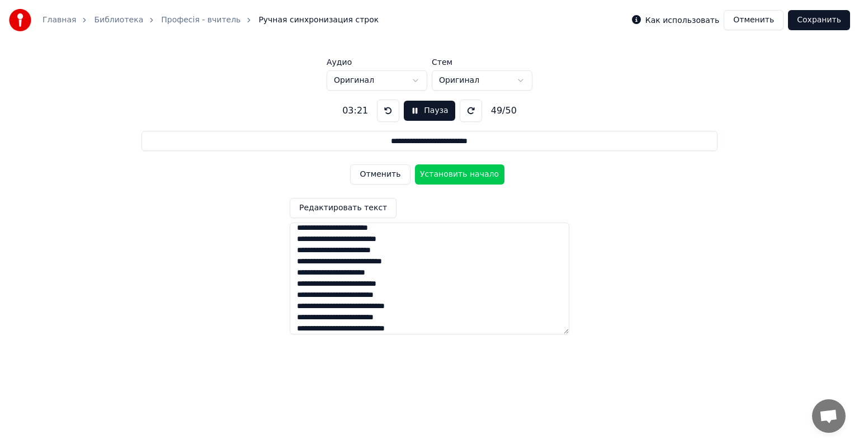
click at [450, 175] on button "Установить начало" at bounding box center [460, 174] width 90 height 20
click at [450, 175] on button "Установить конец" at bounding box center [460, 174] width 90 height 20
type input "**********"
click at [450, 175] on button "Установить начало" at bounding box center [460, 174] width 90 height 20
click at [450, 175] on button "Установить конец" at bounding box center [460, 174] width 90 height 20
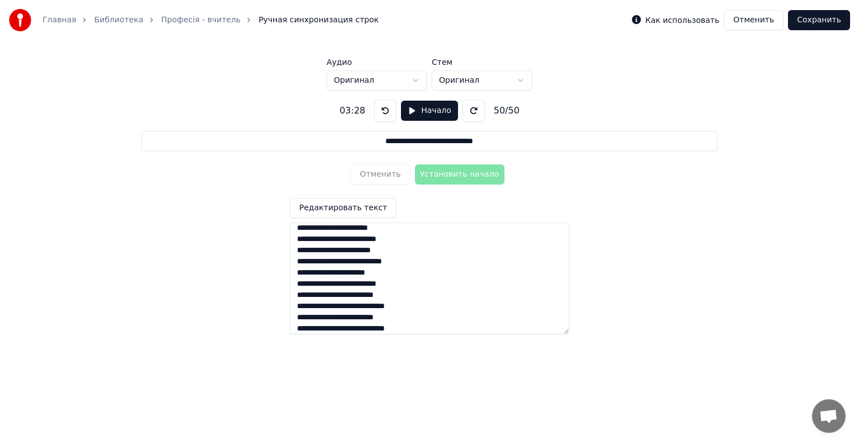
click at [825, 22] on button "Сохранить" at bounding box center [819, 20] width 62 height 20
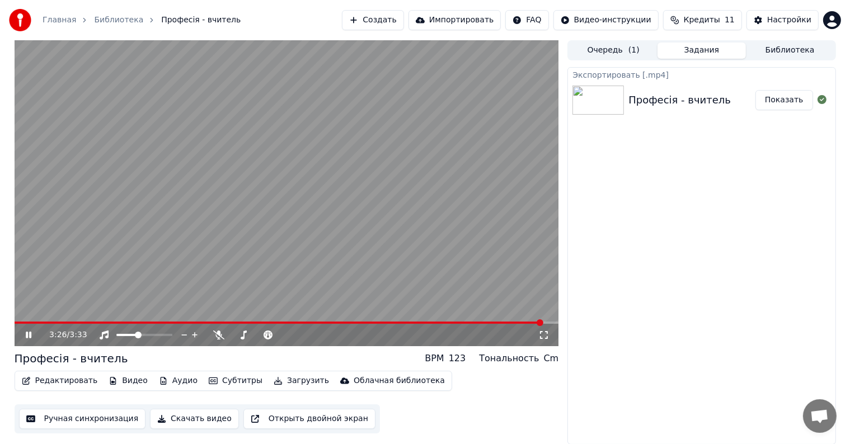
click at [502, 320] on video at bounding box center [287, 193] width 544 height 306
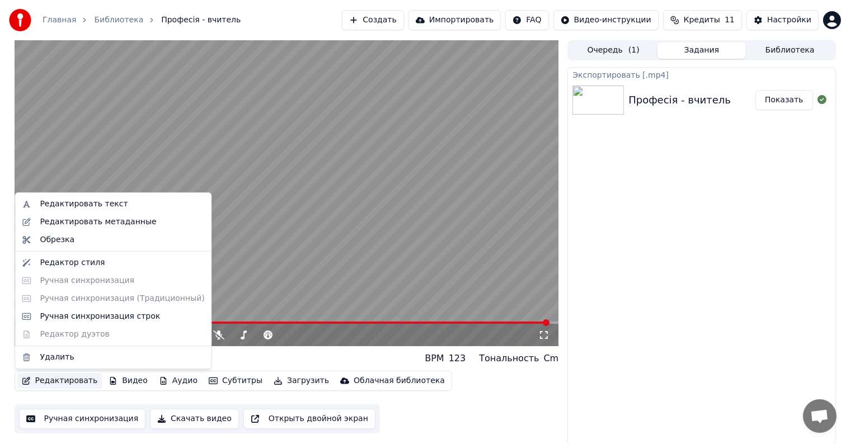
click at [56, 382] on button "Редактировать" at bounding box center [59, 381] width 85 height 16
click at [76, 318] on div "Ручная синхронизация строк" at bounding box center [100, 316] width 120 height 11
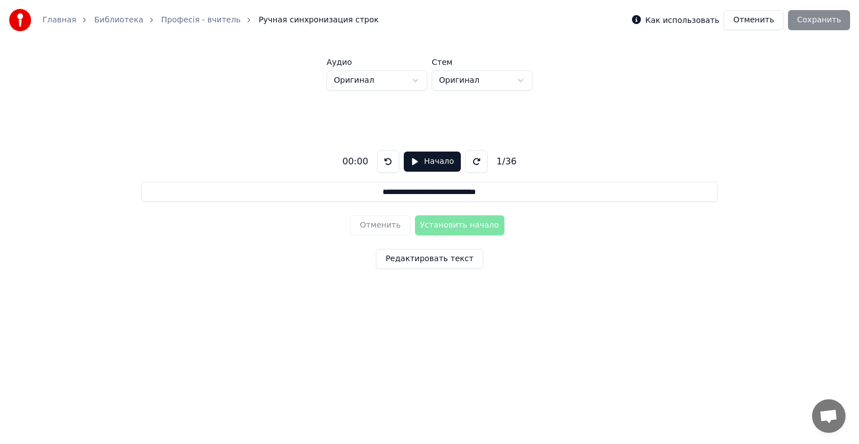
click at [408, 163] on button "Начало" at bounding box center [432, 162] width 57 height 20
click at [449, 222] on button "Установить начало" at bounding box center [460, 225] width 90 height 20
click at [449, 222] on button "Установить конец" at bounding box center [460, 225] width 90 height 20
click at [449, 222] on button "Установить начало" at bounding box center [460, 225] width 90 height 20
click at [384, 224] on button "Отменить" at bounding box center [380, 225] width 60 height 20
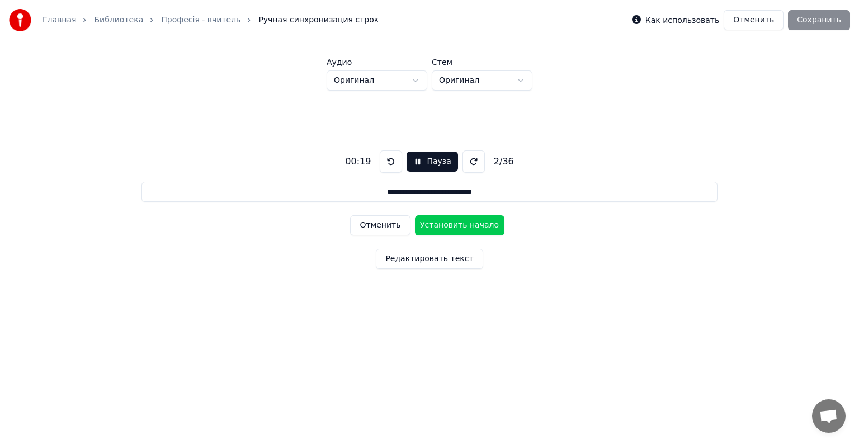
click at [384, 224] on button "Отменить" at bounding box center [380, 225] width 60 height 20
click at [384, 224] on div "Отменить Установить начало" at bounding box center [429, 225] width 158 height 29
click at [465, 224] on button "Установить начало" at bounding box center [460, 225] width 90 height 20
click at [389, 219] on button "Отменить" at bounding box center [380, 225] width 60 height 20
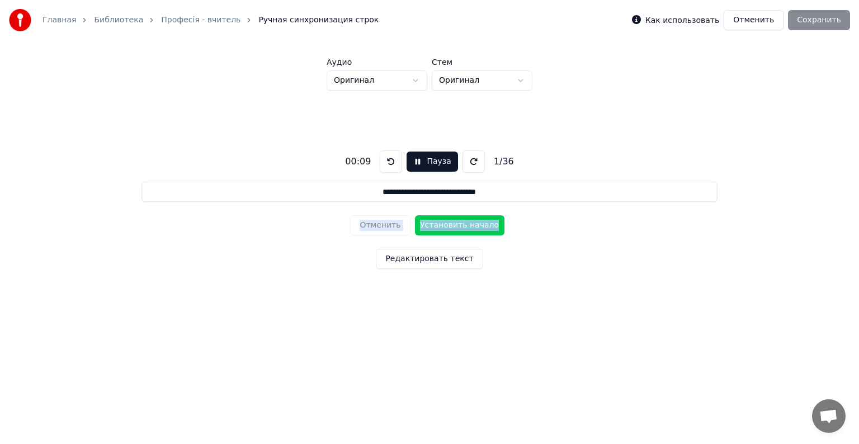
click at [374, 222] on div "Отменить Установить начало" at bounding box center [429, 225] width 158 height 29
click at [459, 224] on button "Установить начало" at bounding box center [460, 225] width 90 height 20
click at [459, 223] on button "Установить конец" at bounding box center [460, 225] width 90 height 20
click at [459, 223] on button "Установить начало" at bounding box center [460, 225] width 90 height 20
click at [459, 223] on button "Установить конец" at bounding box center [460, 225] width 90 height 20
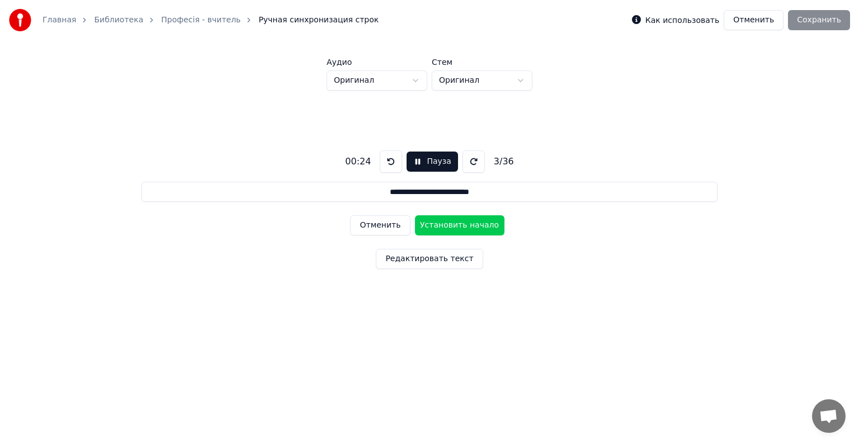
click at [459, 223] on button "Установить начало" at bounding box center [460, 225] width 90 height 20
click at [459, 223] on button "Установить конец" at bounding box center [460, 225] width 90 height 20
click at [459, 223] on button "Установить начало" at bounding box center [460, 225] width 90 height 20
click at [459, 223] on button "Установить конец" at bounding box center [460, 225] width 90 height 20
click at [459, 223] on button "Установить начало" at bounding box center [460, 225] width 90 height 20
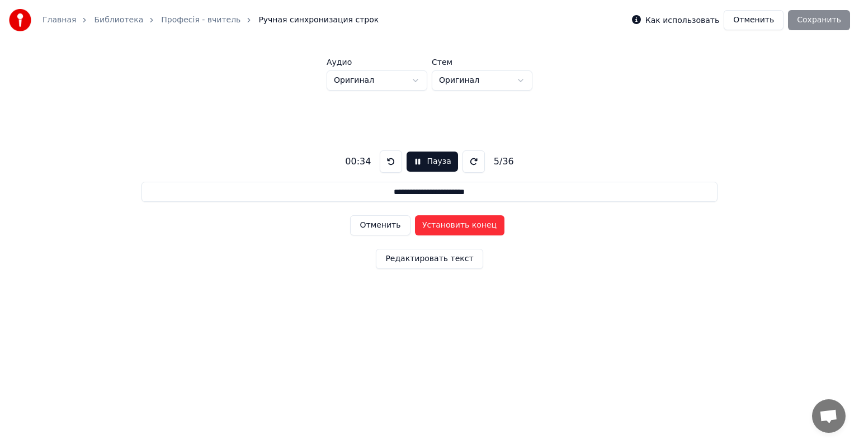
click at [458, 223] on button "Установить конец" at bounding box center [460, 225] width 90 height 20
click at [458, 223] on button "Установить начало" at bounding box center [460, 225] width 90 height 20
click at [454, 222] on button "Установить конец" at bounding box center [460, 225] width 90 height 20
type input "**********"
click at [454, 222] on button "Установить начало" at bounding box center [460, 225] width 90 height 20
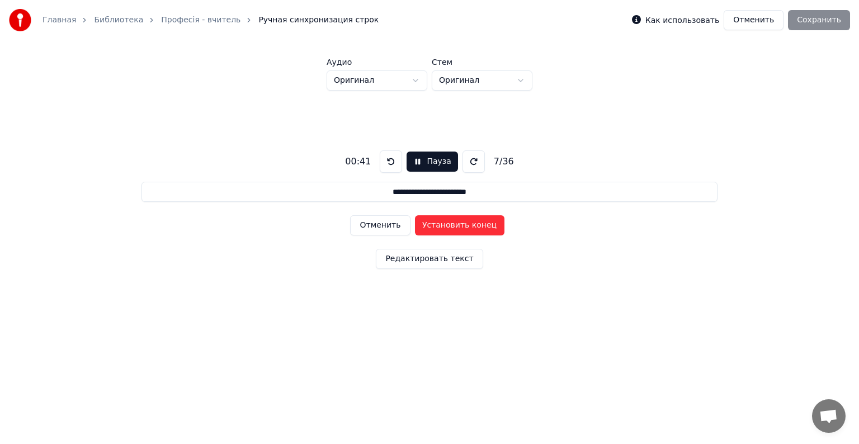
click at [454, 222] on button "Установить конец" at bounding box center [460, 225] width 90 height 20
click at [454, 222] on button "Установить начало" at bounding box center [460, 225] width 90 height 20
click at [454, 222] on button "Установить конец" at bounding box center [460, 225] width 90 height 20
click at [454, 222] on button "Установить начало" at bounding box center [460, 225] width 90 height 20
click at [454, 222] on button "Установить конец" at bounding box center [460, 225] width 90 height 20
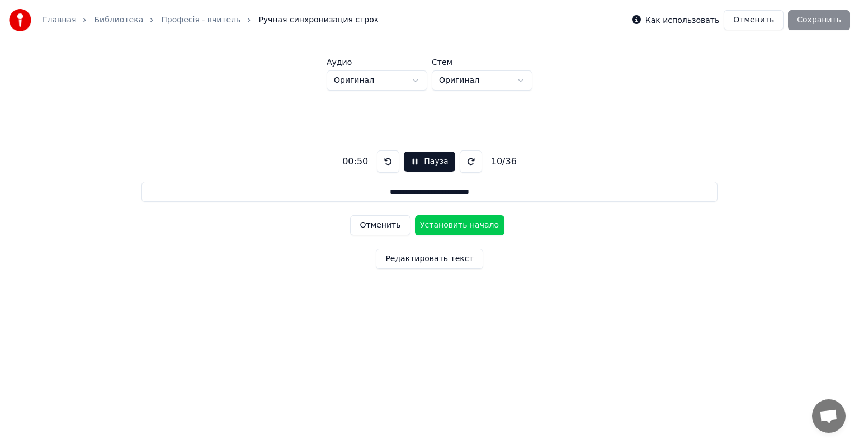
click at [454, 222] on button "Установить начало" at bounding box center [460, 225] width 90 height 20
click at [454, 222] on button "Установить конец" at bounding box center [460, 225] width 90 height 20
click at [454, 222] on button "Установить начало" at bounding box center [460, 225] width 90 height 20
click at [454, 222] on button "Установить конец" at bounding box center [460, 225] width 90 height 20
click at [454, 222] on button "Установить начало" at bounding box center [460, 225] width 90 height 20
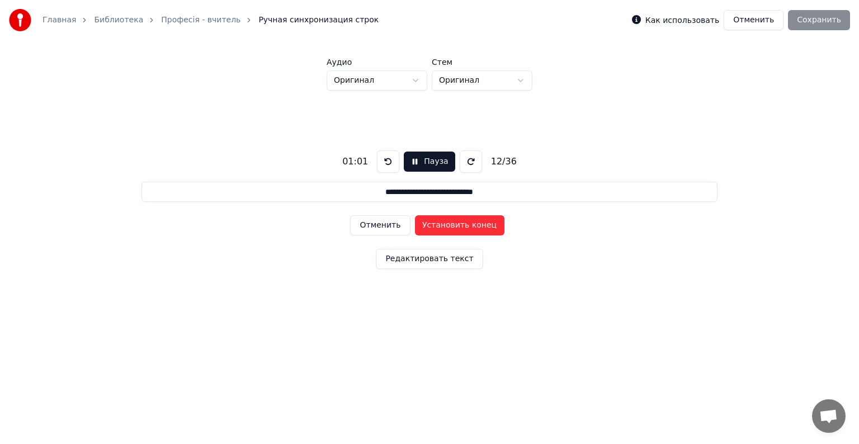
click at [454, 222] on button "Установить конец" at bounding box center [460, 225] width 90 height 20
click at [454, 222] on button "Установить начало" at bounding box center [460, 225] width 90 height 20
click at [454, 222] on button "Установить конец" at bounding box center [460, 225] width 90 height 20
click at [454, 222] on button "Установить начало" at bounding box center [460, 225] width 90 height 20
click at [454, 222] on button "Установить конец" at bounding box center [460, 225] width 90 height 20
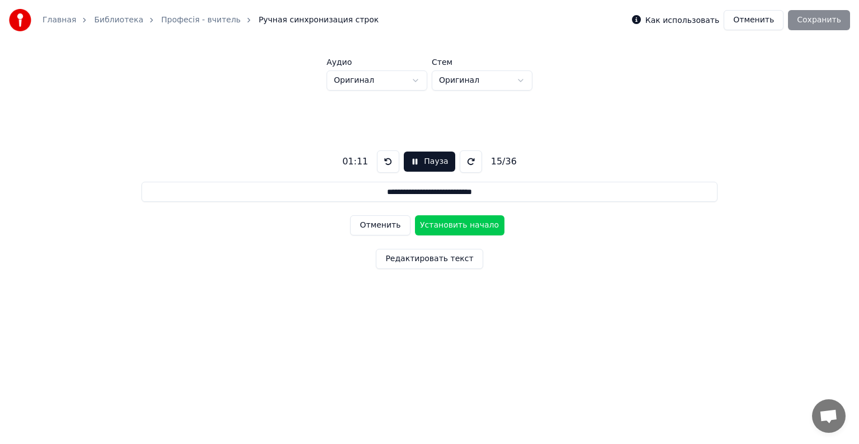
click at [454, 222] on button "Установить начало" at bounding box center [460, 225] width 90 height 20
click at [454, 222] on button "Установить конец" at bounding box center [460, 225] width 90 height 20
click at [454, 222] on button "Установить начало" at bounding box center [460, 225] width 90 height 20
click at [454, 222] on button "Установить конец" at bounding box center [460, 225] width 90 height 20
click at [454, 222] on button "Установить начало" at bounding box center [460, 225] width 90 height 20
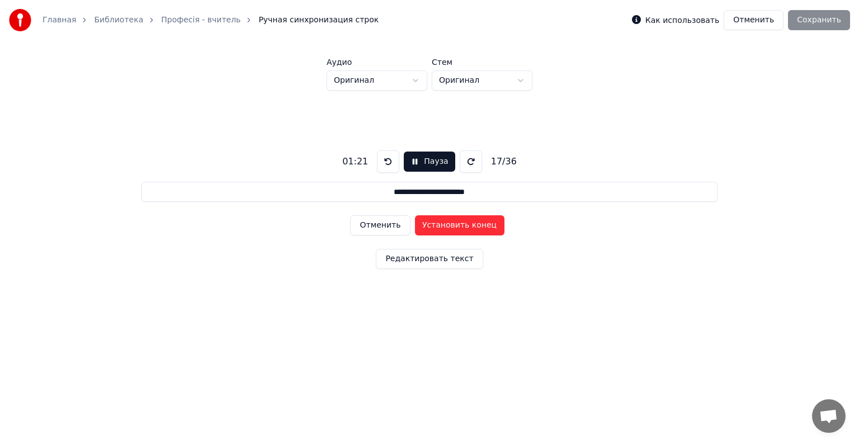
click at [454, 222] on button "Установить конец" at bounding box center [460, 225] width 90 height 20
click at [454, 222] on button "Установить начало" at bounding box center [460, 225] width 90 height 20
click at [454, 222] on button "Установить конец" at bounding box center [460, 225] width 90 height 20
click at [454, 222] on button "Установить начало" at bounding box center [460, 225] width 90 height 20
click at [454, 222] on button "Установить конец" at bounding box center [460, 225] width 90 height 20
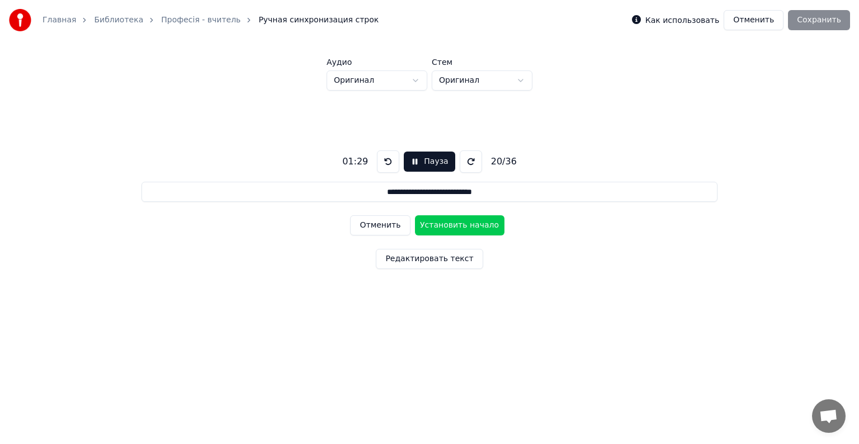
click at [454, 222] on button "Установить начало" at bounding box center [460, 225] width 90 height 20
click at [454, 222] on button "Установить конец" at bounding box center [460, 225] width 90 height 20
click at [454, 222] on button "Установить начало" at bounding box center [460, 225] width 90 height 20
click at [454, 222] on button "Установить конец" at bounding box center [460, 225] width 90 height 20
click at [454, 222] on button "Установить начало" at bounding box center [460, 225] width 90 height 20
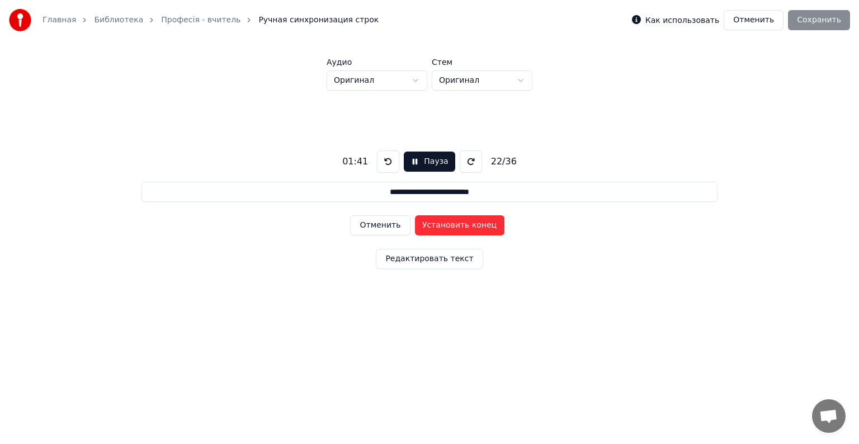
click at [454, 222] on button "Установить конец" at bounding box center [460, 225] width 90 height 20
click at [454, 222] on button "Установить начало" at bounding box center [460, 225] width 90 height 20
click at [454, 222] on button "Установить конец" at bounding box center [460, 225] width 90 height 20
click at [454, 222] on button "Установить начало" at bounding box center [460, 225] width 90 height 20
click at [454, 222] on button "Установить конец" at bounding box center [460, 225] width 90 height 20
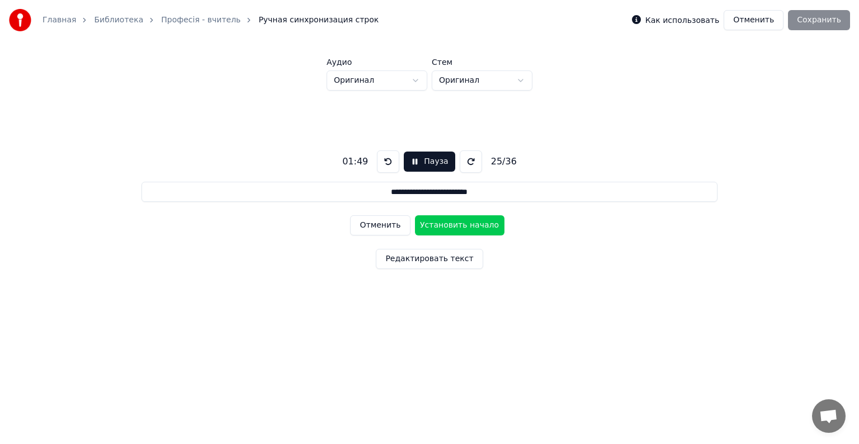
click at [454, 222] on button "Установить начало" at bounding box center [460, 225] width 90 height 20
click at [454, 222] on button "Установить конец" at bounding box center [460, 225] width 90 height 20
click at [454, 222] on button "Установить начало" at bounding box center [460, 225] width 90 height 20
click at [369, 222] on button "Отменить" at bounding box center [380, 225] width 60 height 20
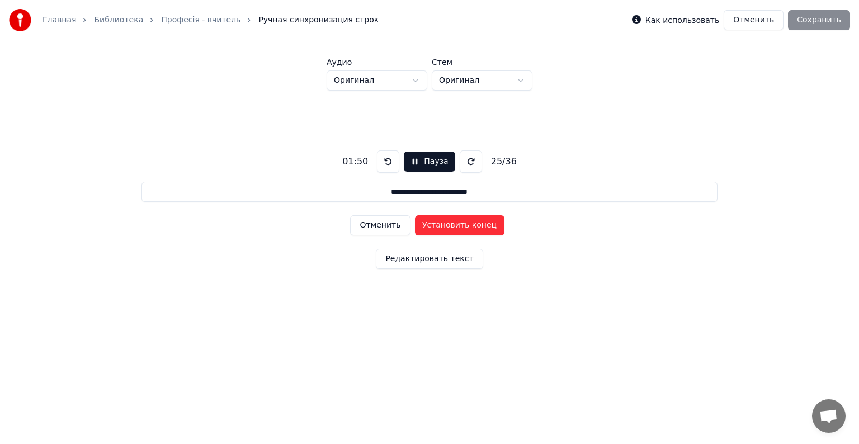
click at [369, 222] on button "Отменить" at bounding box center [380, 225] width 60 height 20
click at [370, 225] on button "Отменить" at bounding box center [380, 225] width 60 height 20
click at [445, 221] on button "Установить конец" at bounding box center [460, 225] width 90 height 20
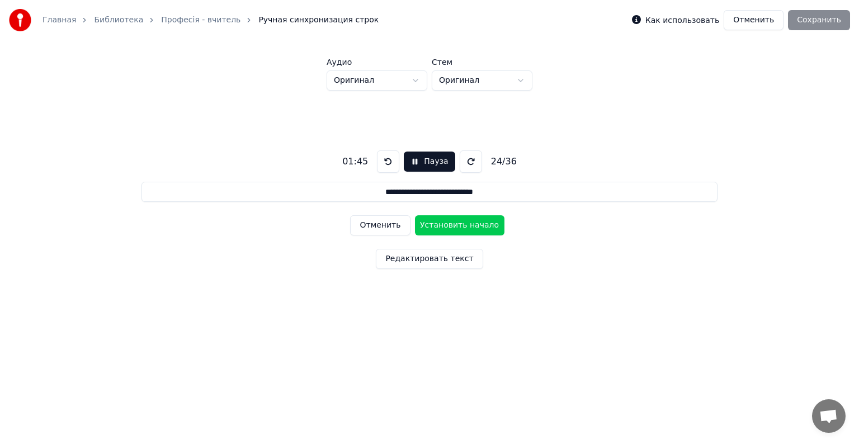
click at [445, 221] on button "Установить начало" at bounding box center [460, 225] width 90 height 20
click at [445, 221] on button "Установить конец" at bounding box center [460, 225] width 90 height 20
click at [445, 221] on button "Установить начало" at bounding box center [460, 225] width 90 height 20
click at [445, 221] on button "Установить конец" at bounding box center [460, 225] width 90 height 20
click at [378, 227] on button "Отменить" at bounding box center [380, 225] width 60 height 20
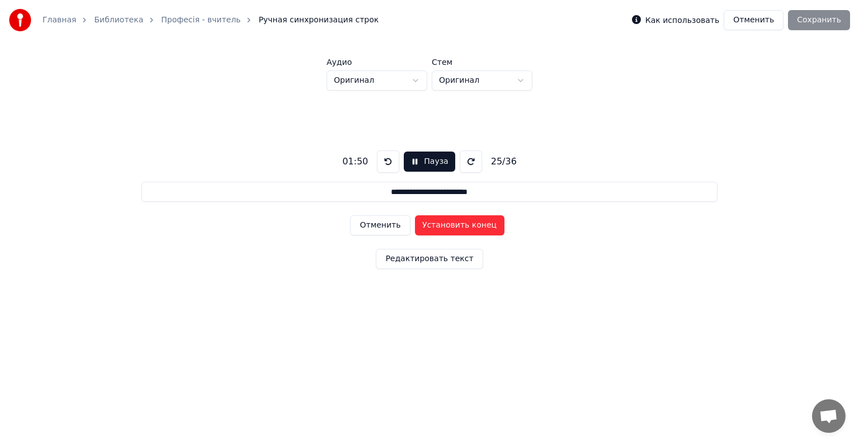
click at [378, 227] on button "Отменить" at bounding box center [380, 225] width 60 height 20
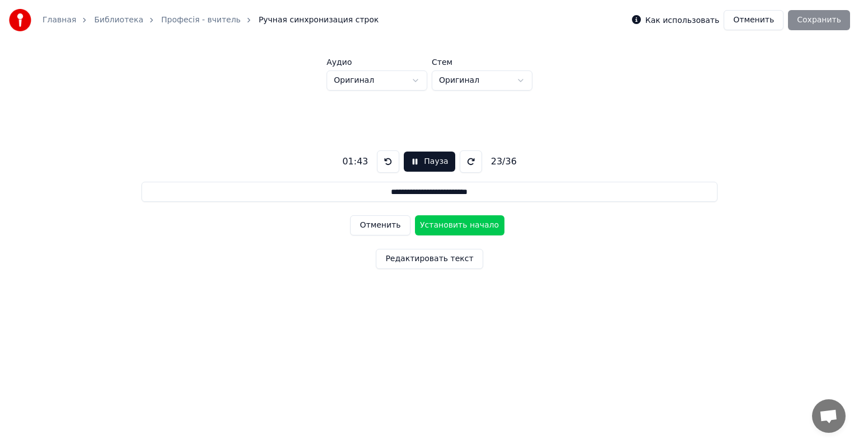
click at [384, 161] on button at bounding box center [388, 161] width 22 height 22
click at [387, 164] on button at bounding box center [388, 161] width 22 height 22
click at [384, 159] on button at bounding box center [388, 161] width 22 height 22
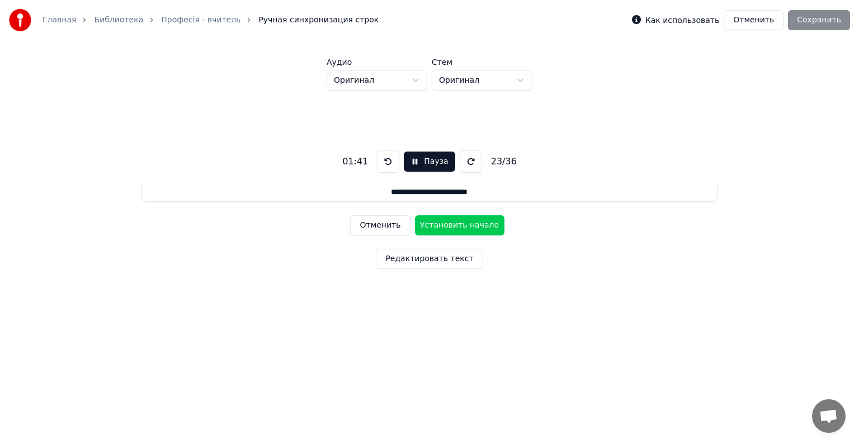
click at [447, 226] on button "Установить начало" at bounding box center [460, 225] width 90 height 20
click at [447, 225] on button "Установить конец" at bounding box center [460, 225] width 90 height 20
click at [447, 225] on button "Установить начало" at bounding box center [460, 225] width 90 height 20
click at [447, 225] on button "Установить конец" at bounding box center [460, 225] width 90 height 20
click at [447, 225] on button "Установить начало" at bounding box center [460, 225] width 90 height 20
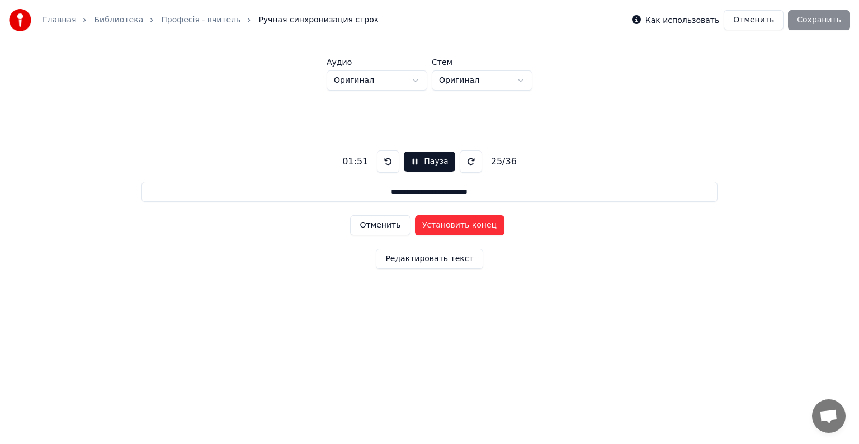
click at [447, 224] on button "Установить конец" at bounding box center [460, 225] width 90 height 20
click at [447, 224] on button "Установить начало" at bounding box center [460, 225] width 90 height 20
click at [447, 224] on button "Установить конец" at bounding box center [460, 225] width 90 height 20
click at [447, 224] on button "Установить начало" at bounding box center [460, 225] width 90 height 20
click at [447, 224] on button "Установить конец" at bounding box center [460, 225] width 90 height 20
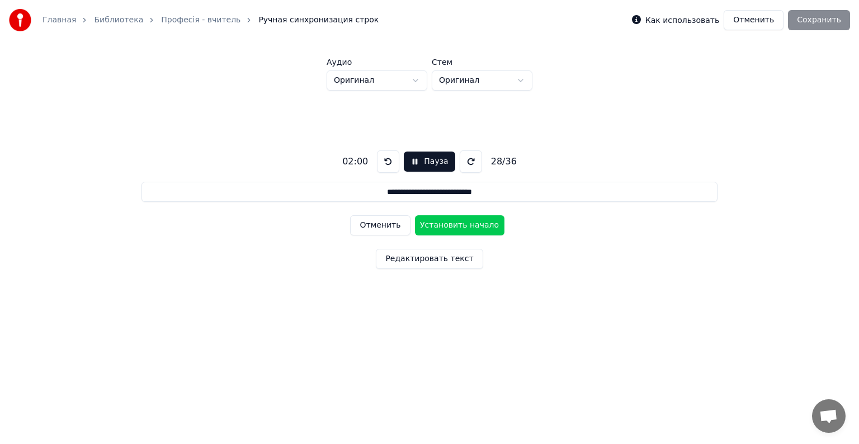
click at [447, 224] on button "Установить начало" at bounding box center [460, 225] width 90 height 20
click at [447, 224] on button "Установить конец" at bounding box center [460, 225] width 90 height 20
click at [447, 224] on button "Установить начало" at bounding box center [460, 225] width 90 height 20
click at [446, 223] on button "Установить конец" at bounding box center [460, 225] width 90 height 20
click at [446, 223] on button "Установить начало" at bounding box center [460, 225] width 90 height 20
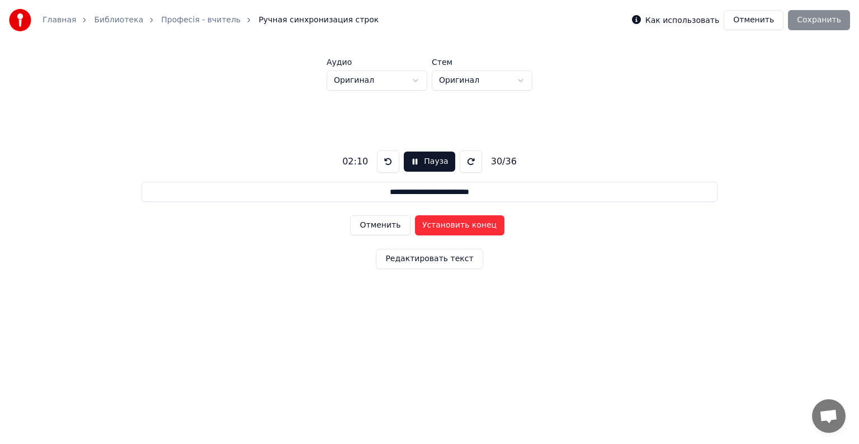
click at [446, 223] on button "Установить конец" at bounding box center [460, 225] width 90 height 20
click at [446, 223] on button "Установить начало" at bounding box center [460, 225] width 90 height 20
click at [446, 223] on button "Установить конец" at bounding box center [460, 225] width 90 height 20
click at [446, 223] on button "Установить начало" at bounding box center [460, 225] width 90 height 20
click at [446, 223] on button "Установить конец" at bounding box center [460, 225] width 90 height 20
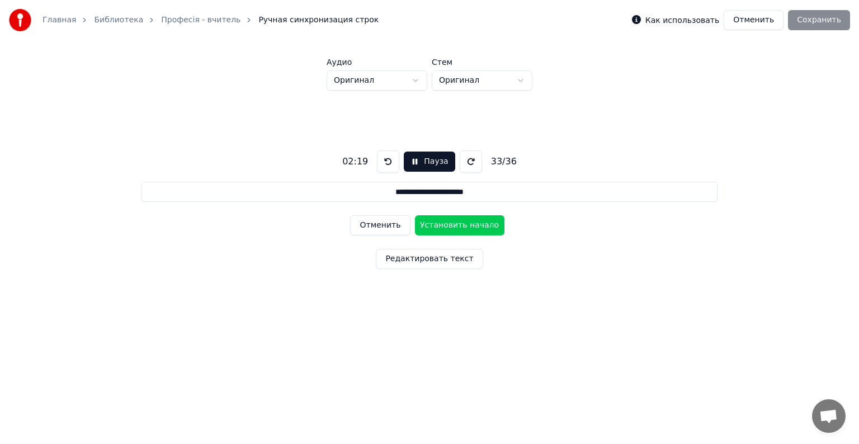
click at [446, 223] on button "Установить начало" at bounding box center [460, 225] width 90 height 20
click at [446, 223] on button "Установить конец" at bounding box center [460, 225] width 90 height 20
click at [446, 223] on button "Установить начало" at bounding box center [460, 225] width 90 height 20
click at [446, 223] on button "Установить конец" at bounding box center [460, 225] width 90 height 20
click at [446, 223] on button "Установить начало" at bounding box center [460, 225] width 90 height 20
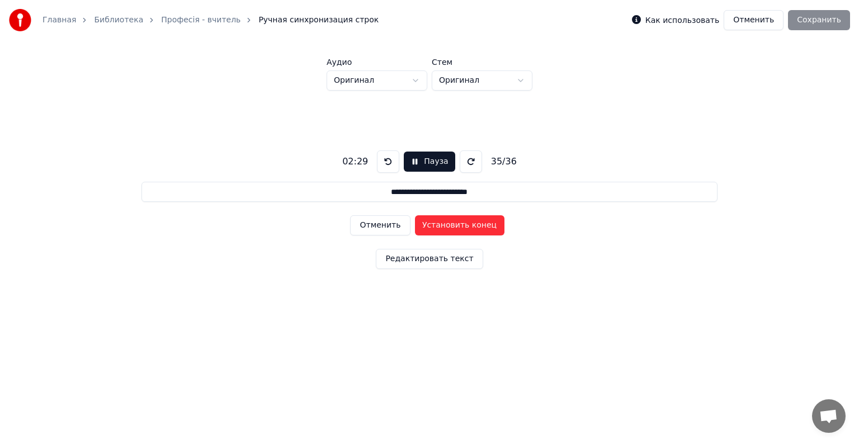
click at [446, 223] on button "Установить конец" at bounding box center [460, 225] width 90 height 20
type input "**********"
click at [446, 223] on button "Установить начало" at bounding box center [460, 225] width 90 height 20
click at [446, 223] on button "Установить конец" at bounding box center [460, 225] width 90 height 20
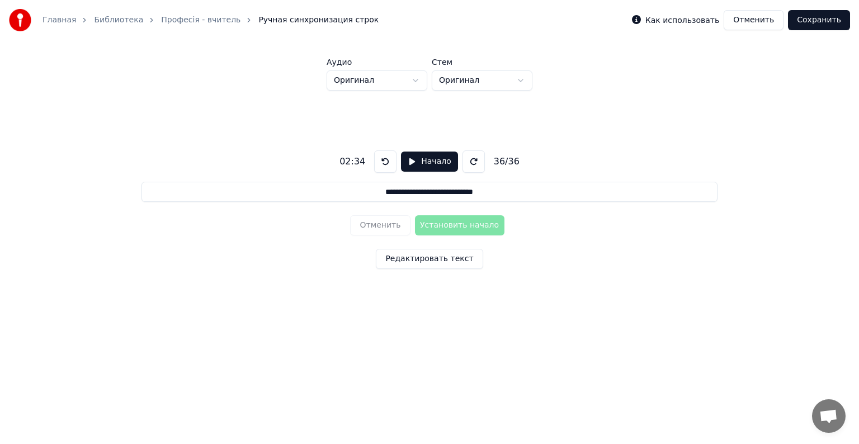
click at [440, 258] on button "Редактировать текст" at bounding box center [429, 259] width 107 height 20
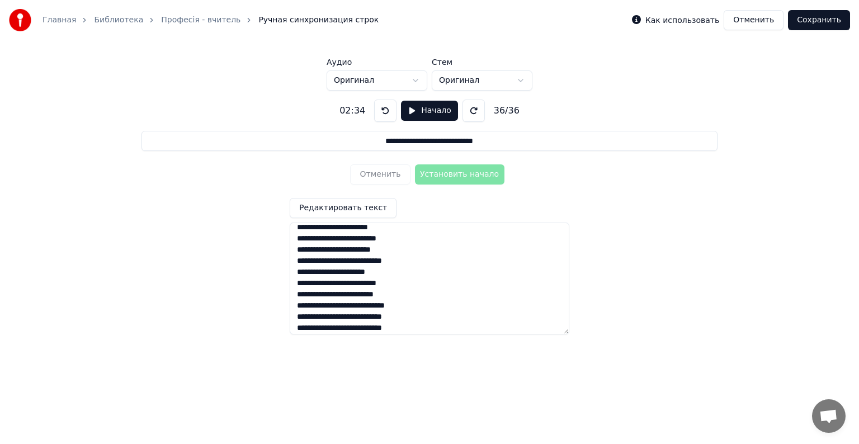
scroll to position [56, 0]
drag, startPoint x: 298, startPoint y: 234, endPoint x: 417, endPoint y: 297, distance: 134.9
click at [417, 297] on textarea at bounding box center [430, 279] width 280 height 112
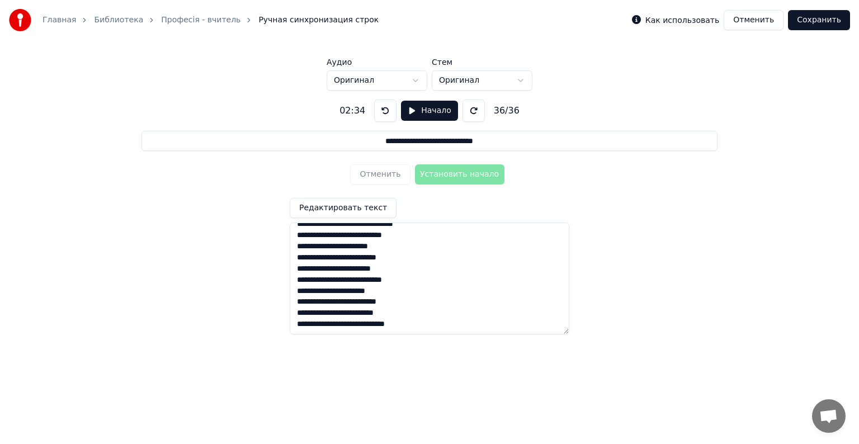
click at [415, 326] on textarea at bounding box center [430, 279] width 280 height 112
paste textarea "**********"
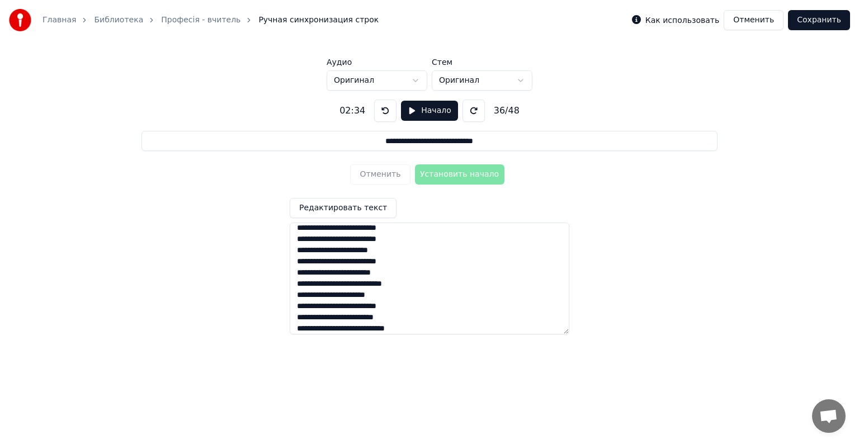
scroll to position [434, 0]
drag, startPoint x: 298, startPoint y: 318, endPoint x: 420, endPoint y: 328, distance: 121.8
click at [420, 328] on textarea at bounding box center [430, 279] width 280 height 112
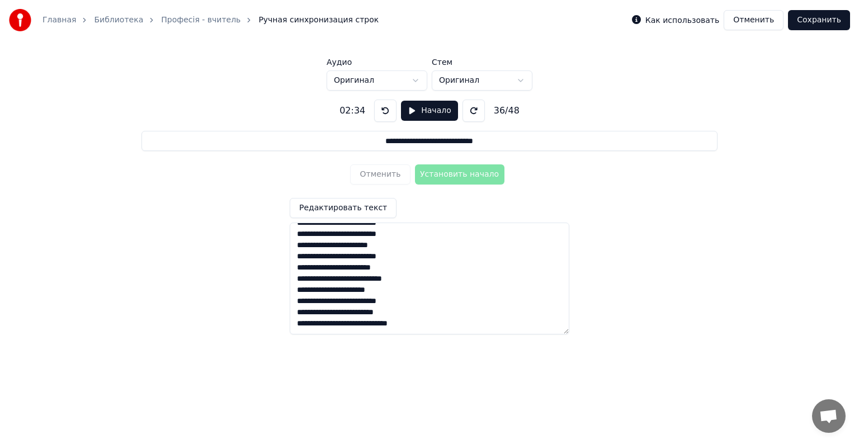
paste textarea "**********"
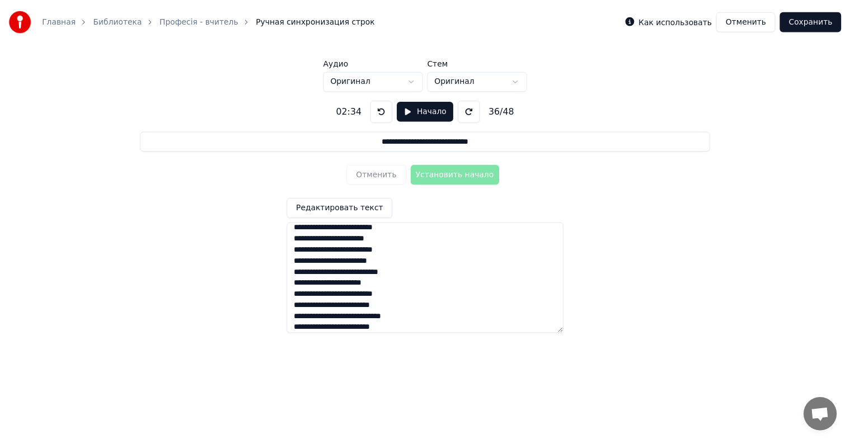
scroll to position [452, 0]
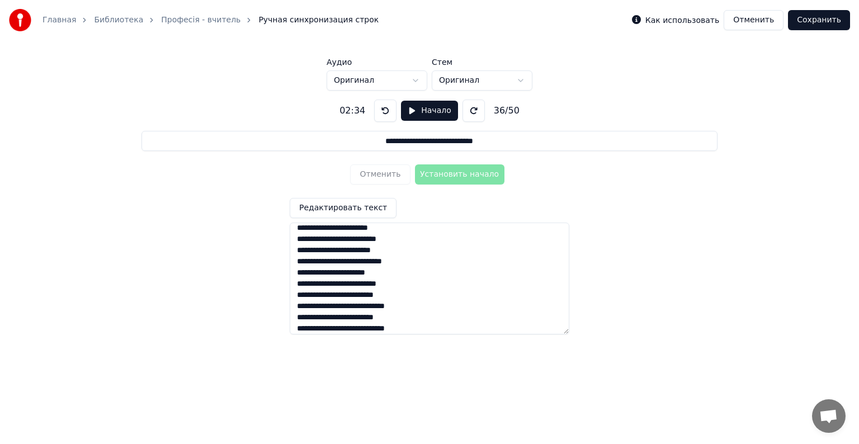
type textarea "**********"
click at [469, 110] on button at bounding box center [474, 111] width 22 height 22
click at [407, 108] on button "Начало" at bounding box center [429, 111] width 57 height 20
click at [386, 110] on button at bounding box center [388, 111] width 22 height 22
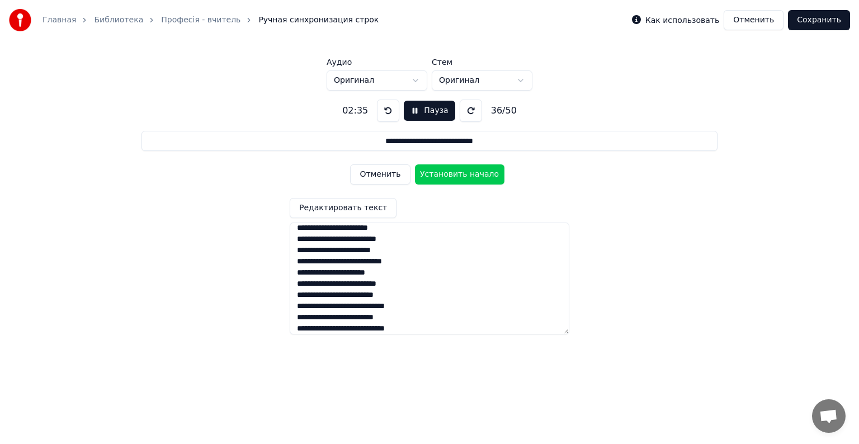
click at [385, 111] on button at bounding box center [388, 111] width 22 height 22
click at [441, 175] on button "Установить начало" at bounding box center [460, 174] width 90 height 20
click at [441, 175] on button "Установить конец" at bounding box center [460, 174] width 90 height 20
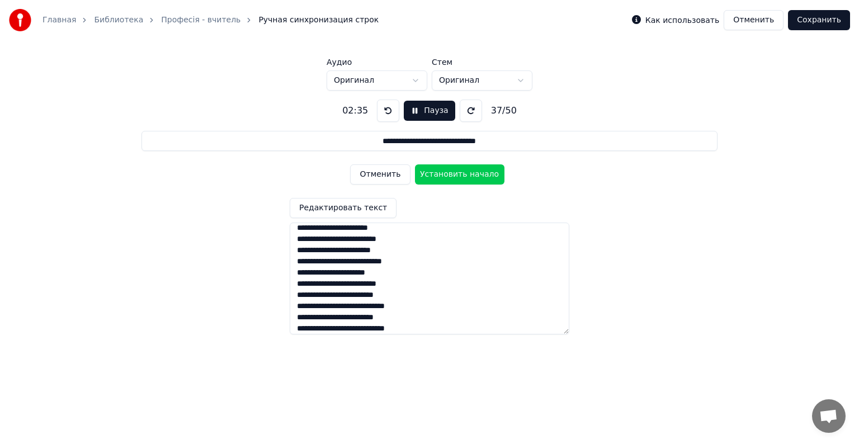
click at [441, 175] on button "Установить начало" at bounding box center [460, 174] width 90 height 20
click at [441, 175] on button "Установить конец" at bounding box center [460, 174] width 90 height 20
click at [441, 175] on button "Установить начало" at bounding box center [460, 174] width 90 height 20
click at [441, 175] on button "Установить конец" at bounding box center [460, 174] width 90 height 20
click at [441, 175] on button "Установить начало" at bounding box center [460, 174] width 90 height 20
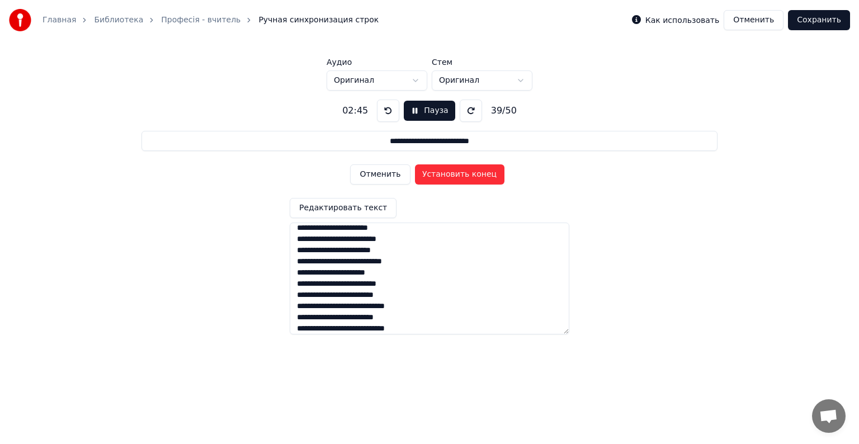
click at [441, 175] on button "Установить конец" at bounding box center [460, 174] width 90 height 20
click at [441, 175] on button "Установить начало" at bounding box center [460, 174] width 90 height 20
click at [441, 175] on button "Установить конец" at bounding box center [460, 174] width 90 height 20
click at [441, 175] on button "Установить начало" at bounding box center [460, 174] width 90 height 20
click at [441, 175] on button "Установить конец" at bounding box center [460, 174] width 90 height 20
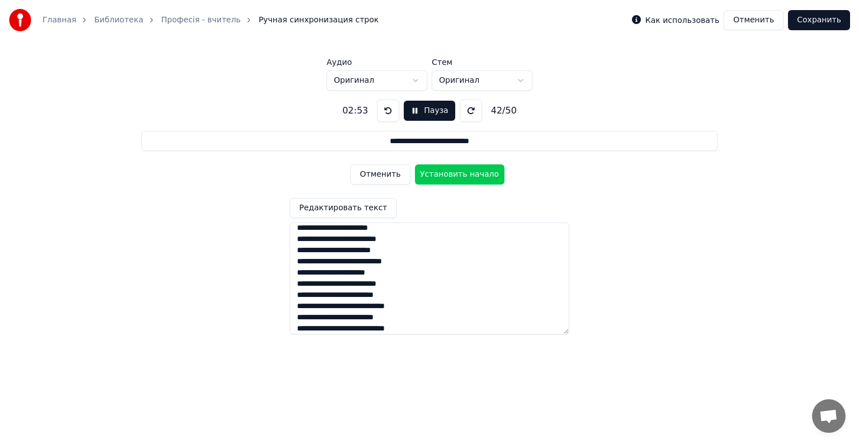
click at [441, 175] on button "Установить начало" at bounding box center [460, 174] width 90 height 20
click at [441, 175] on button "Установить конец" at bounding box center [460, 174] width 90 height 20
click at [441, 175] on button "Установить начало" at bounding box center [460, 174] width 90 height 20
click at [441, 175] on button "Установить конец" at bounding box center [460, 174] width 90 height 20
click at [441, 175] on button "Установить начало" at bounding box center [460, 174] width 90 height 20
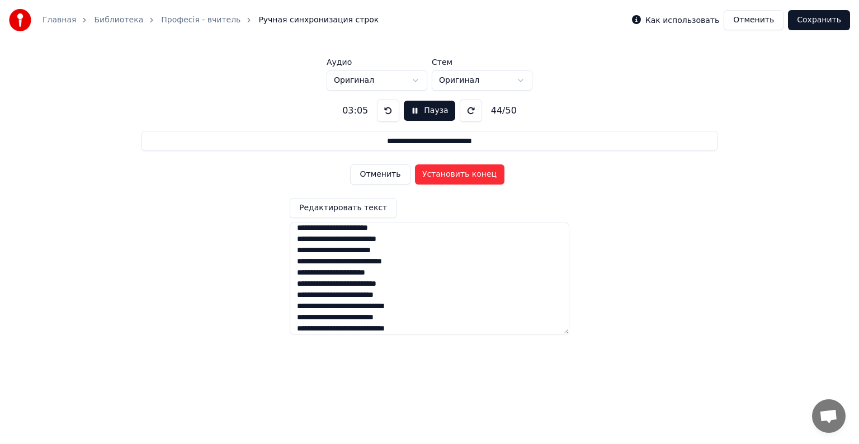
click at [441, 175] on button "Установить конец" at bounding box center [460, 174] width 90 height 20
click at [441, 175] on button "Установить начало" at bounding box center [460, 174] width 90 height 20
click at [441, 173] on button "Установить конец" at bounding box center [460, 174] width 90 height 20
click at [441, 173] on button "Установить начало" at bounding box center [460, 174] width 90 height 20
click at [441, 173] on button "Установить конец" at bounding box center [460, 174] width 90 height 20
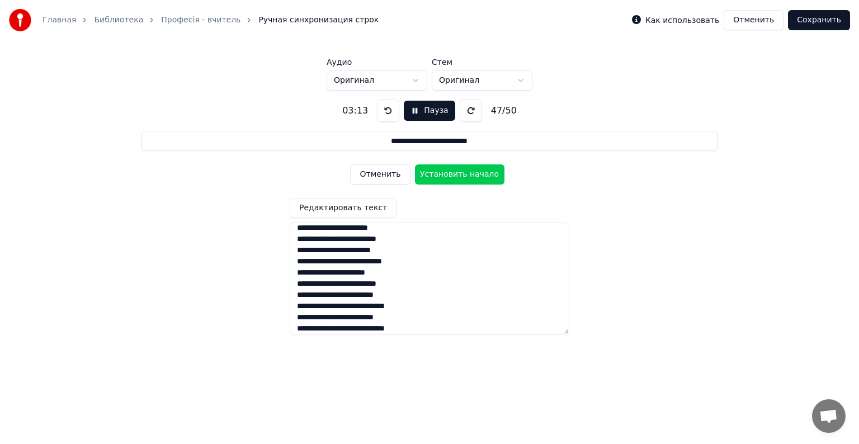
click at [441, 173] on button "Установить начало" at bounding box center [460, 174] width 90 height 20
click at [441, 173] on button "Установить конец" at bounding box center [460, 174] width 90 height 20
click at [441, 173] on button "Установить начало" at bounding box center [460, 174] width 90 height 20
click at [441, 173] on button "Установить конец" at bounding box center [460, 174] width 90 height 20
click at [441, 173] on button "Установить начало" at bounding box center [460, 174] width 90 height 20
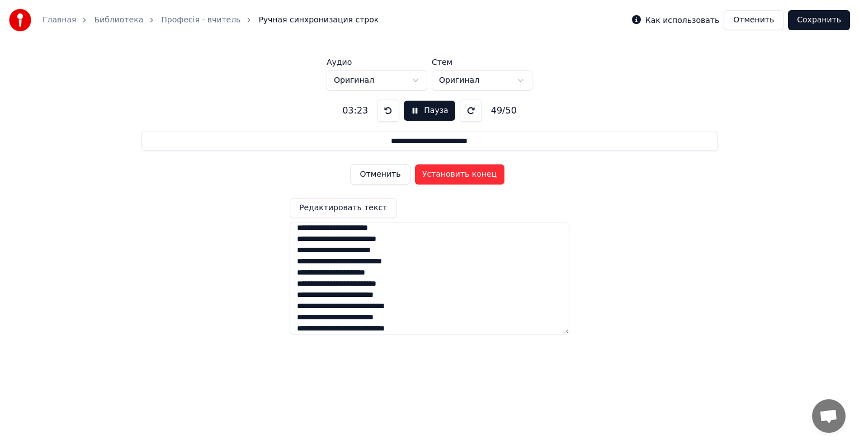
click at [441, 173] on button "Установить конец" at bounding box center [460, 174] width 90 height 20
type input "**********"
click at [441, 173] on button "Установить начало" at bounding box center [460, 174] width 90 height 20
click at [441, 173] on button "Установить конец" at bounding box center [460, 174] width 90 height 20
click at [829, 21] on button "Сохранить" at bounding box center [819, 20] width 62 height 20
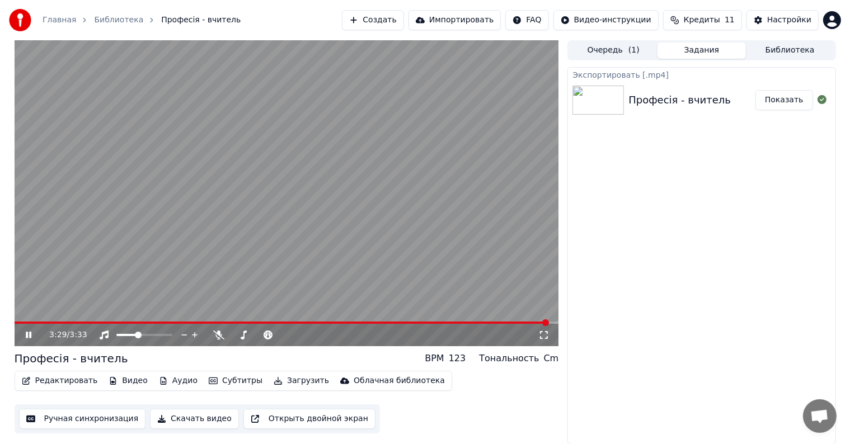
click at [27, 333] on icon at bounding box center [29, 335] width 6 height 7
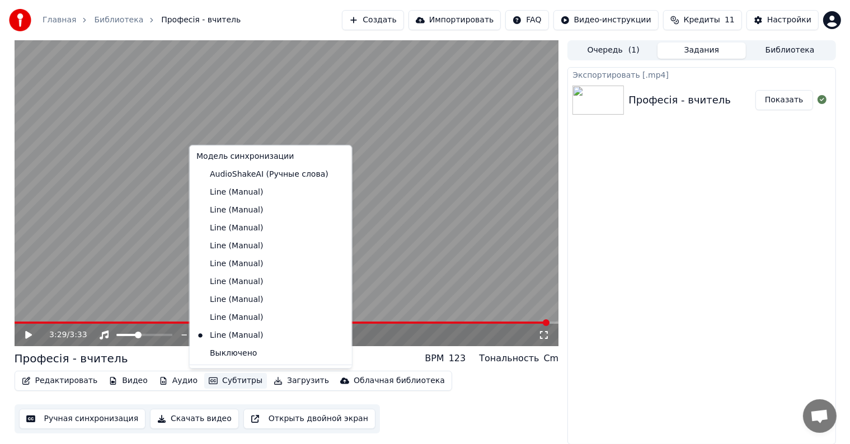
click at [232, 380] on button "Субтитры" at bounding box center [235, 381] width 63 height 16
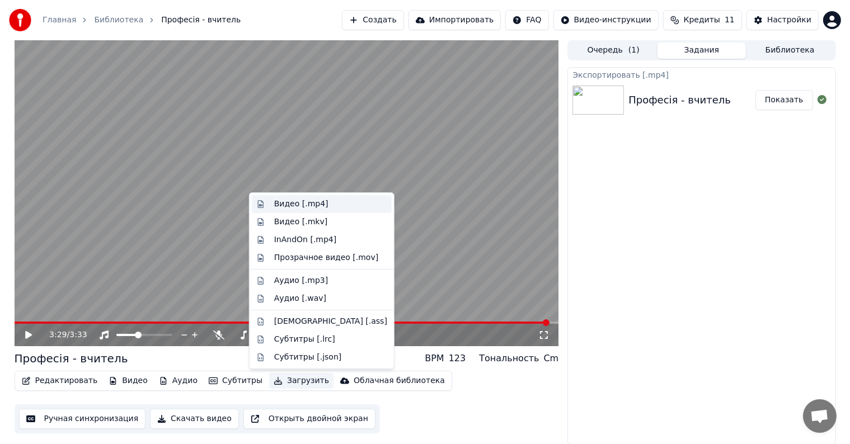
click at [288, 206] on div "Видео [.mp4]" at bounding box center [301, 204] width 54 height 11
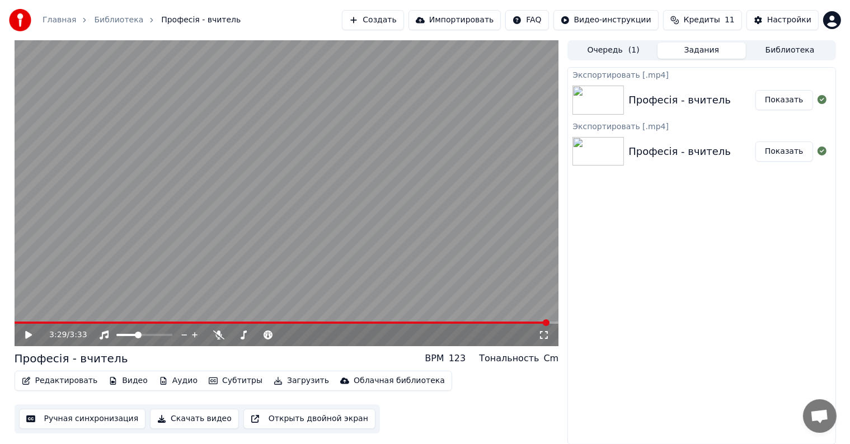
click at [27, 336] on icon at bounding box center [28, 335] width 7 height 8
click at [785, 100] on button "Показать" at bounding box center [784, 100] width 58 height 20
click at [27, 333] on icon at bounding box center [29, 335] width 6 height 7
click at [783, 102] on button "Показать" at bounding box center [784, 100] width 58 height 20
